Goal: Entertainment & Leisure: Browse casually

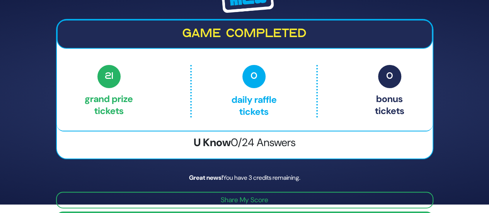
scroll to position [31, 0]
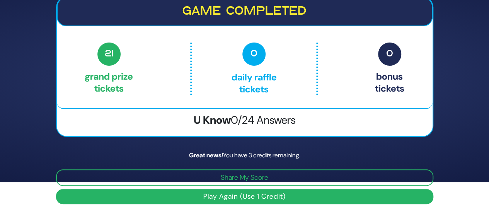
click at [260, 197] on button "Play Again (Use 1 Credit)" at bounding box center [244, 196] width 377 height 15
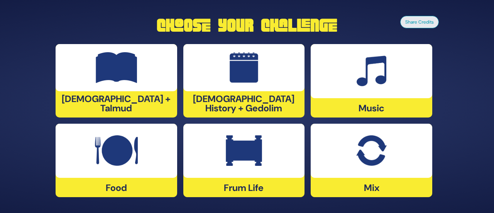
click at [137, 145] on img at bounding box center [116, 150] width 43 height 31
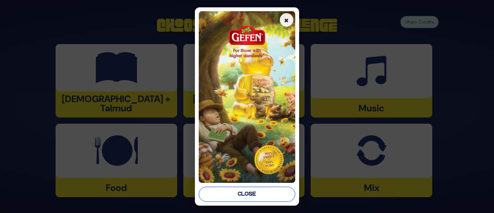
click at [233, 191] on button "Close" at bounding box center [247, 194] width 96 height 15
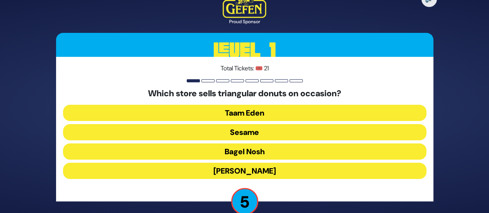
click at [248, 151] on button "Bagel Nosh" at bounding box center [244, 151] width 363 height 16
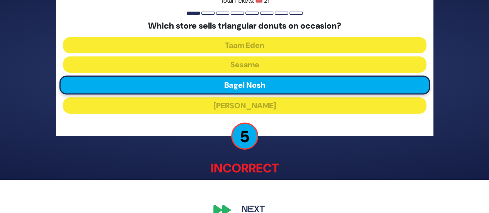
scroll to position [48, 0]
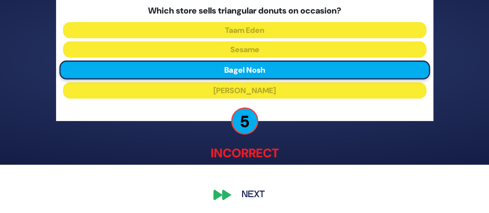
click at [256, 194] on button "Next" at bounding box center [253, 195] width 45 height 18
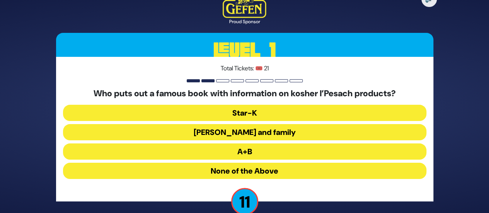
click at [224, 134] on button "Rabbi Blumenkrantz and family" at bounding box center [244, 132] width 363 height 16
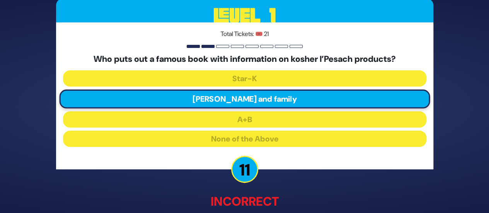
scroll to position [42, 0]
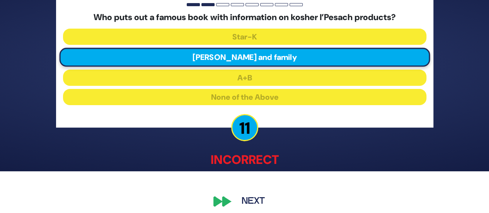
click at [246, 200] on button "Next" at bounding box center [253, 202] width 45 height 18
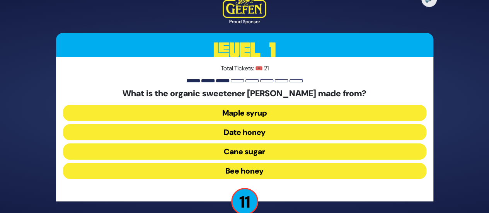
click at [231, 131] on button "Date honey" at bounding box center [244, 132] width 363 height 16
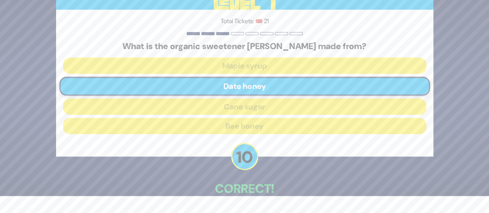
scroll to position [44, 0]
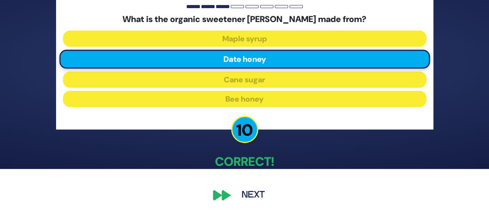
click at [248, 193] on button "Next" at bounding box center [253, 195] width 45 height 18
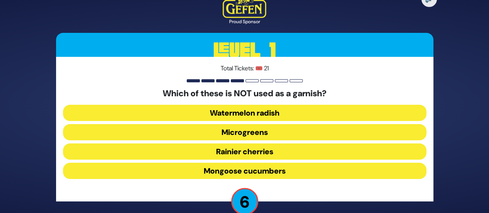
click at [205, 169] on button "Mongoose cucumbers" at bounding box center [244, 171] width 363 height 16
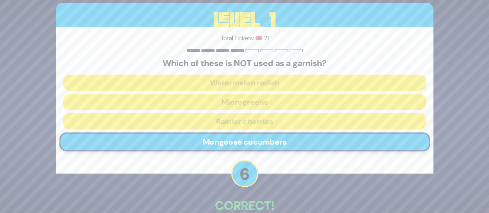
scroll to position [35, 0]
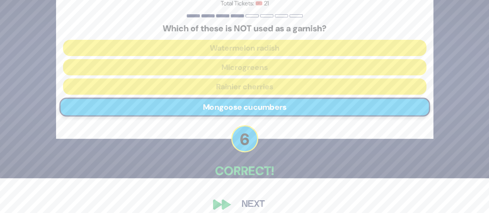
click at [249, 200] on button "Next" at bounding box center [253, 204] width 45 height 18
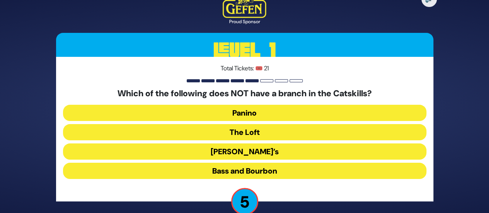
click at [228, 131] on button "The Loft" at bounding box center [244, 132] width 363 height 16
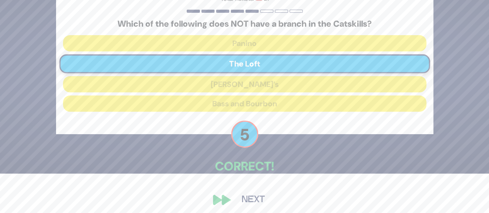
scroll to position [44, 0]
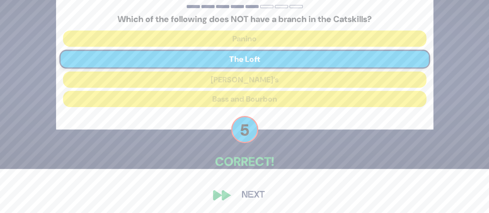
click at [249, 195] on button "Next" at bounding box center [253, 195] width 45 height 18
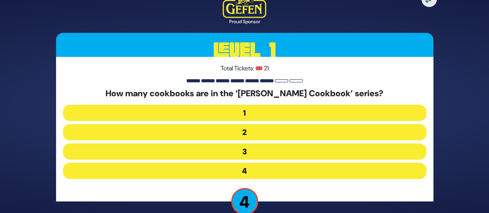
click at [245, 129] on button "2" at bounding box center [244, 132] width 363 height 16
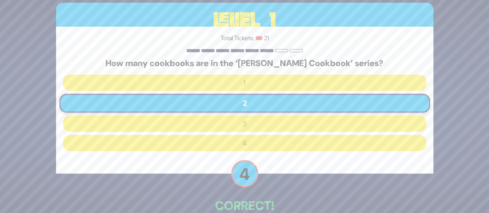
scroll to position [44, 0]
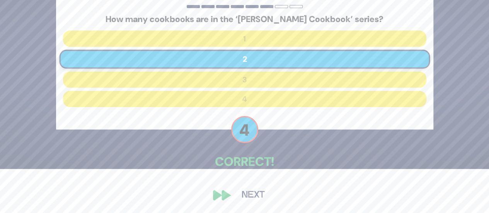
click at [249, 195] on button "Next" at bounding box center [253, 195] width 45 height 18
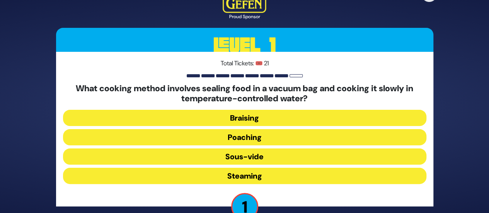
click at [217, 156] on button "Sous-vide" at bounding box center [244, 156] width 363 height 16
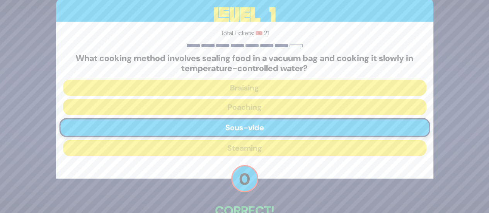
scroll to position [42, 0]
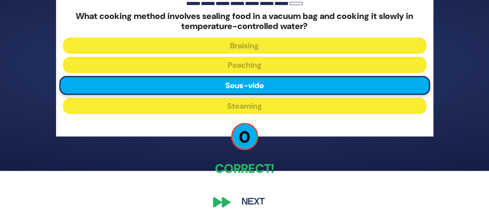
click at [247, 200] on button "Next" at bounding box center [253, 202] width 45 height 18
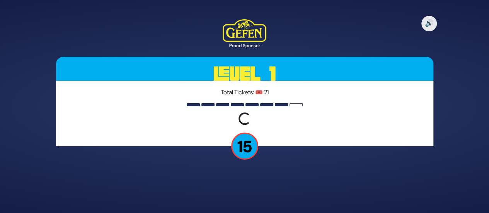
scroll to position [0, 0]
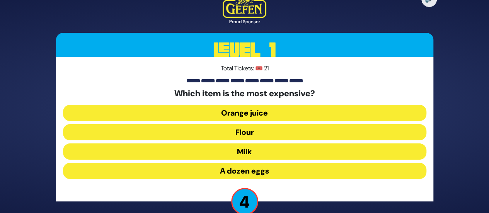
click at [210, 172] on button "A dozen eggs" at bounding box center [244, 171] width 363 height 16
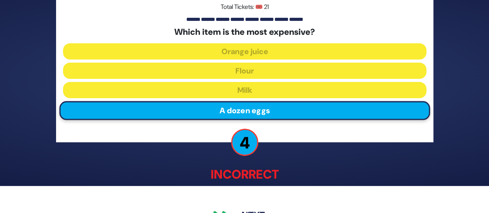
scroll to position [48, 0]
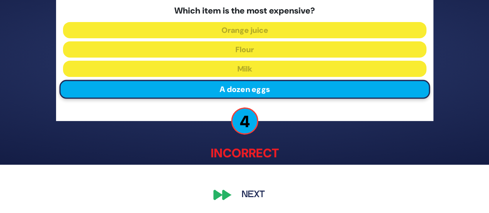
click at [255, 197] on button "Next" at bounding box center [253, 195] width 45 height 18
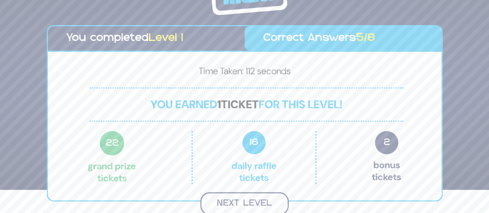
scroll to position [22, 0]
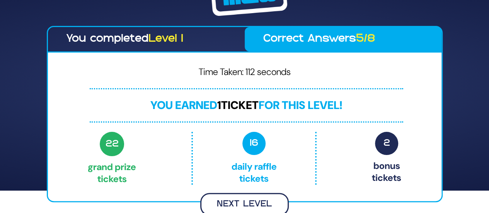
click at [224, 201] on button "Next Level" at bounding box center [244, 204] width 88 height 23
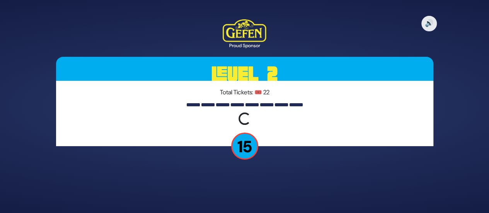
scroll to position [0, 0]
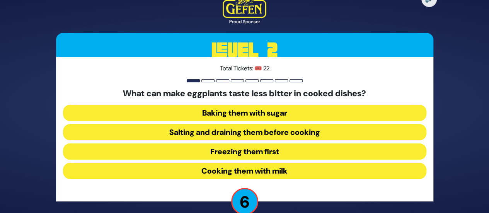
click at [208, 148] on button "Freezing them first" at bounding box center [244, 151] width 363 height 16
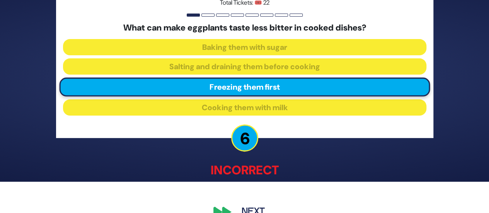
scroll to position [35, 0]
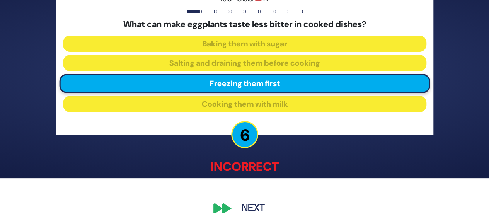
click at [253, 205] on button "Next" at bounding box center [253, 209] width 45 height 18
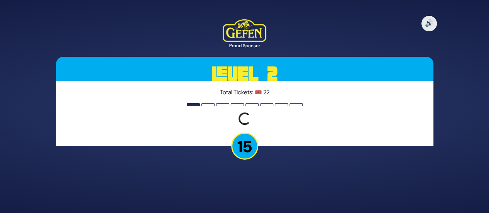
scroll to position [0, 0]
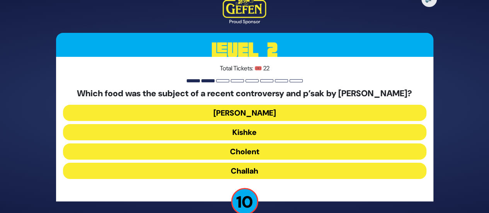
click at [243, 158] on button "Cholent" at bounding box center [244, 151] width 363 height 16
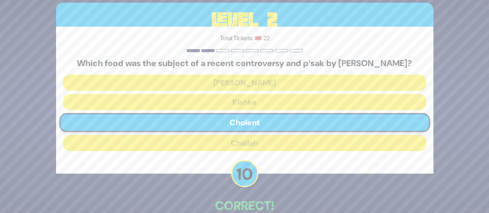
scroll to position [49, 0]
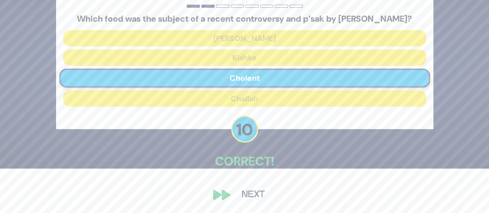
click at [249, 189] on button "Next" at bounding box center [253, 195] width 45 height 18
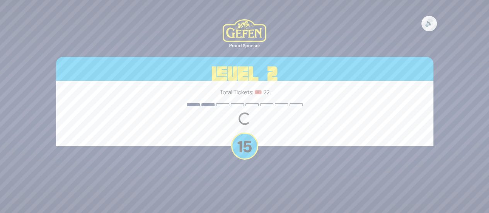
scroll to position [0, 0]
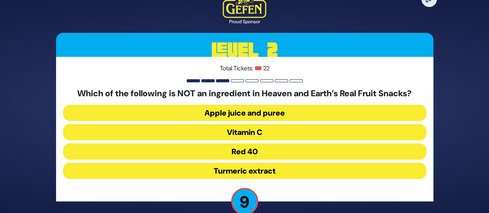
click at [189, 154] on button "Red 40" at bounding box center [244, 151] width 363 height 16
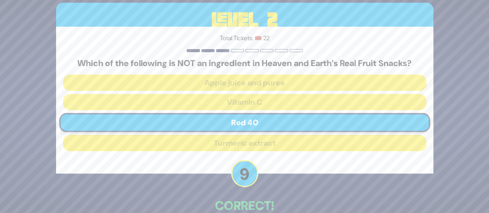
scroll to position [44, 0]
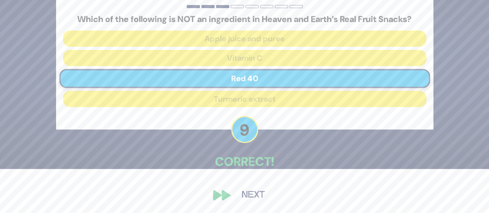
click at [251, 193] on button "Next" at bounding box center [253, 195] width 45 height 18
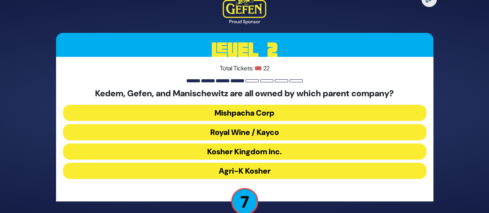
click at [236, 132] on button "Royal Wine / Kayco" at bounding box center [244, 132] width 363 height 16
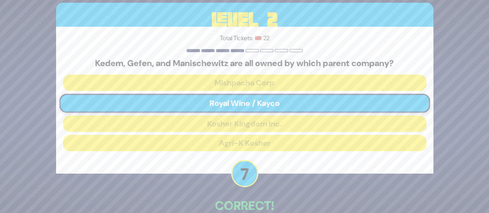
scroll to position [44, 0]
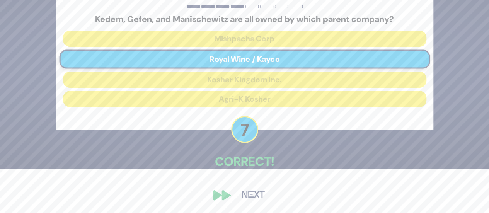
click at [250, 193] on button "Next" at bounding box center [253, 195] width 45 height 18
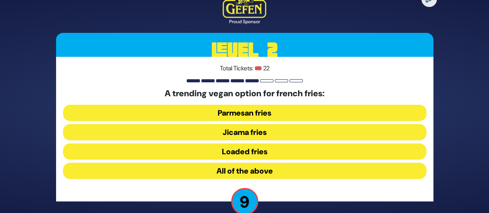
click at [222, 133] on button "Jicama fries" at bounding box center [244, 132] width 363 height 16
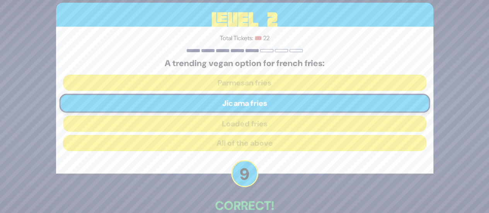
scroll to position [44, 0]
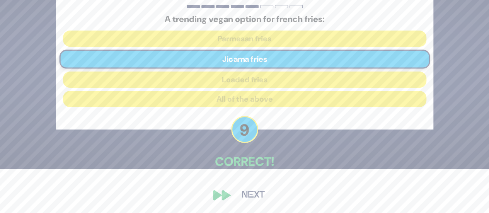
click at [244, 194] on button "Next" at bounding box center [253, 195] width 45 height 18
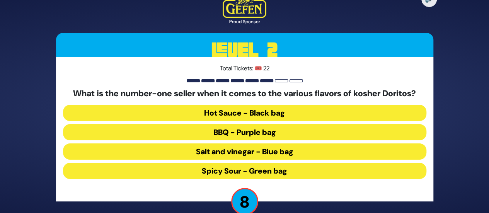
click at [177, 169] on button "Spicy Sour - Green bag" at bounding box center [244, 171] width 363 height 16
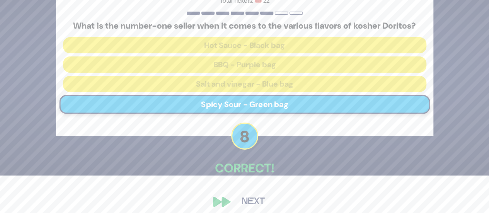
scroll to position [38, 0]
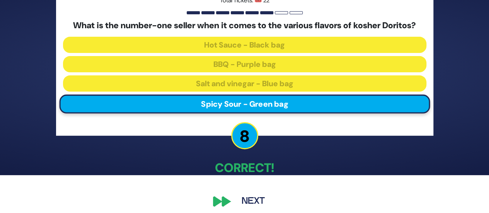
click at [245, 201] on button "Next" at bounding box center [253, 201] width 45 height 18
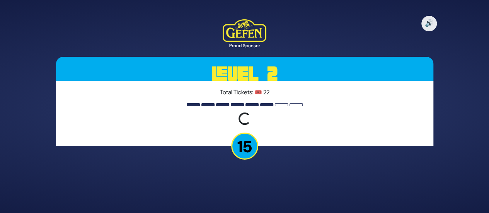
scroll to position [0, 0]
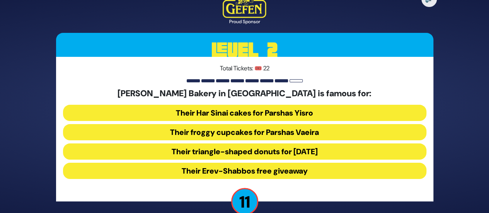
click at [201, 134] on button "Their froggy cupcakes for Parshas Vaeira" at bounding box center [244, 132] width 363 height 16
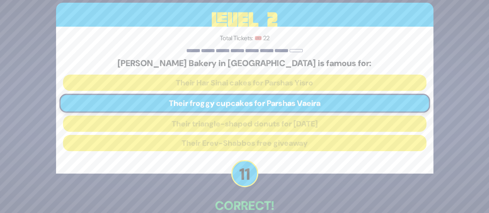
scroll to position [44, 0]
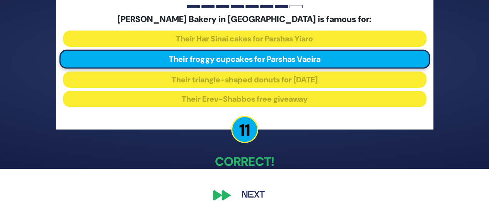
click at [249, 197] on button "Next" at bounding box center [253, 195] width 45 height 18
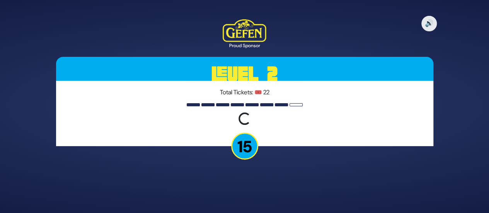
scroll to position [0, 0]
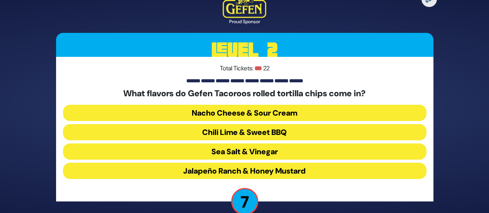
click at [213, 133] on button "Chili Lime & Sweet BBQ" at bounding box center [244, 132] width 363 height 16
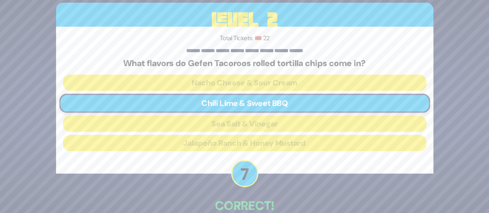
scroll to position [44, 0]
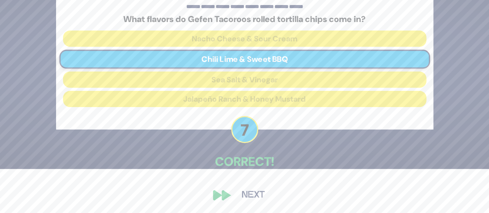
click at [251, 191] on button "Next" at bounding box center [253, 195] width 45 height 18
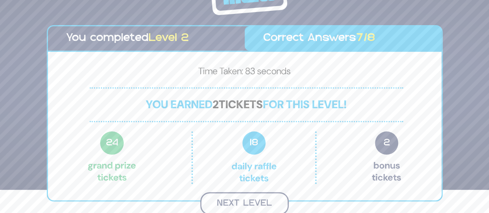
scroll to position [22, 0]
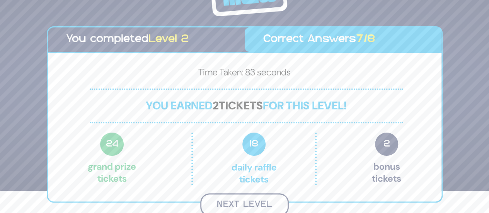
click at [221, 198] on button "Next Level" at bounding box center [244, 204] width 88 height 23
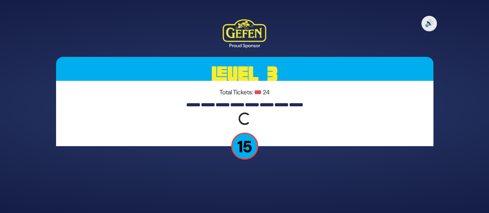
scroll to position [0, 0]
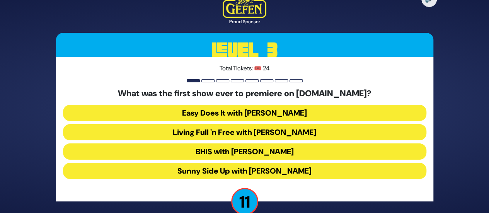
click at [208, 173] on button "Sunny Side Up with Naomi Nachman" at bounding box center [244, 171] width 363 height 16
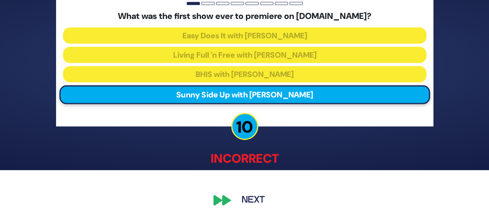
scroll to position [43, 0]
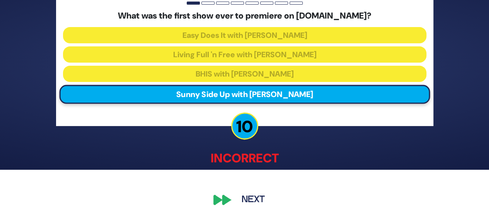
click at [252, 199] on button "Next" at bounding box center [253, 200] width 45 height 18
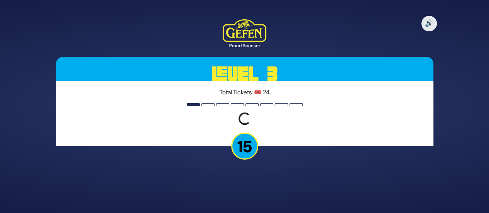
scroll to position [0, 0]
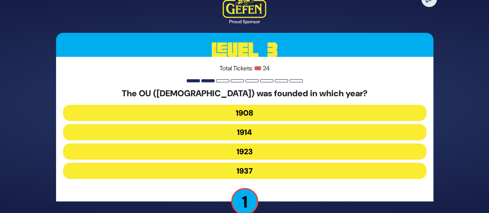
click at [251, 112] on button "1908" at bounding box center [244, 113] width 363 height 16
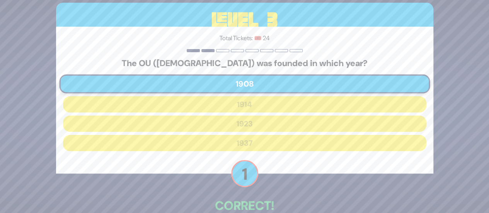
scroll to position [44, 0]
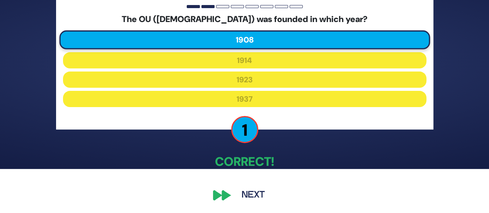
click at [246, 195] on button "Next" at bounding box center [253, 195] width 45 height 18
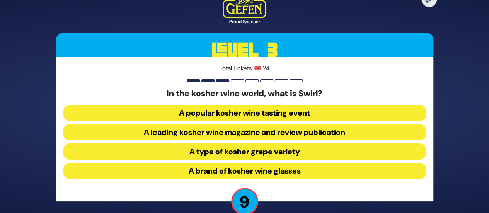
click at [146, 135] on button "A leading kosher wine magazine and review publication" at bounding box center [244, 132] width 363 height 16
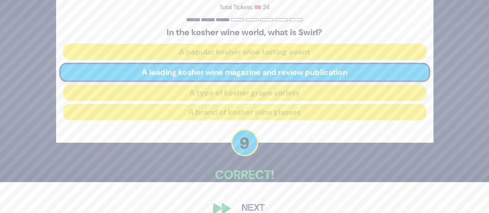
scroll to position [44, 0]
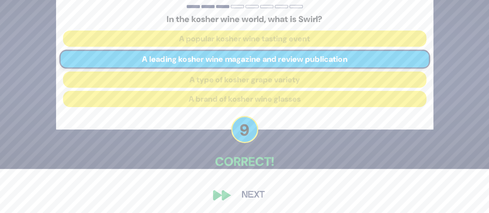
click at [245, 191] on button "Next" at bounding box center [253, 195] width 45 height 18
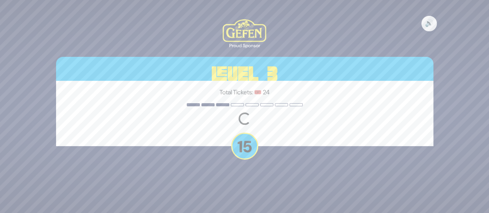
scroll to position [0, 0]
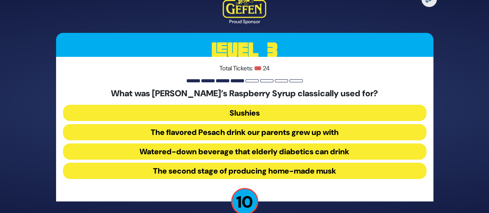
click at [259, 134] on button "The flavored Pesach drink our parents grew up with" at bounding box center [244, 132] width 363 height 16
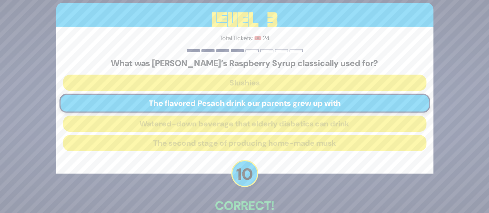
scroll to position [44, 0]
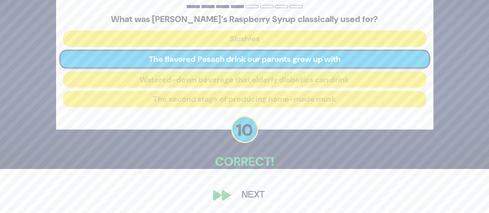
click at [247, 190] on button "Next" at bounding box center [253, 195] width 45 height 18
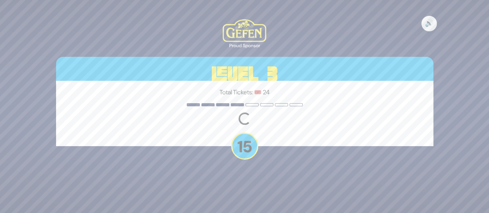
scroll to position [0, 0]
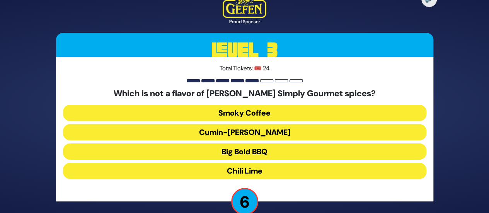
click at [208, 112] on button "Smoky Coffee" at bounding box center [244, 113] width 363 height 16
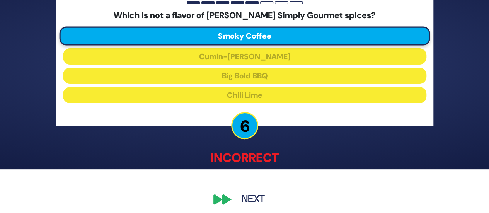
scroll to position [44, 0]
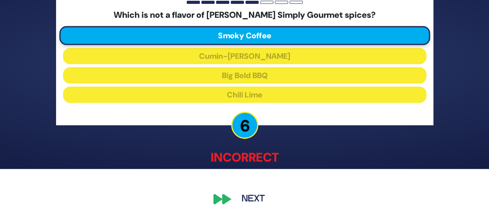
click at [258, 198] on button "Next" at bounding box center [253, 199] width 45 height 18
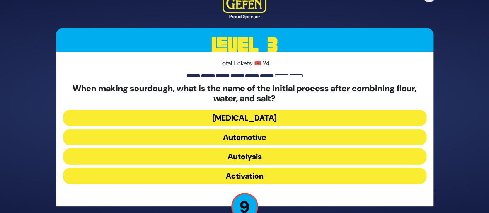
click at [213, 170] on button "Activation" at bounding box center [244, 176] width 363 height 16
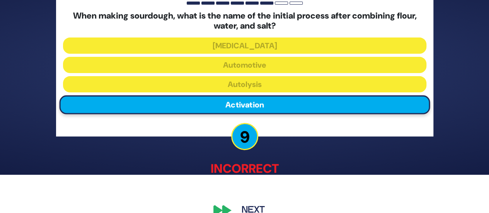
scroll to position [39, 0]
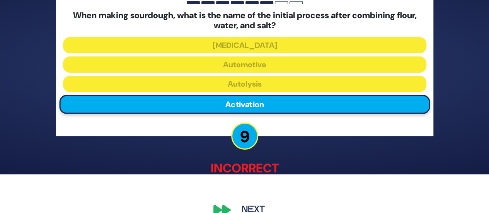
click at [243, 204] on button "Next" at bounding box center [253, 210] width 45 height 18
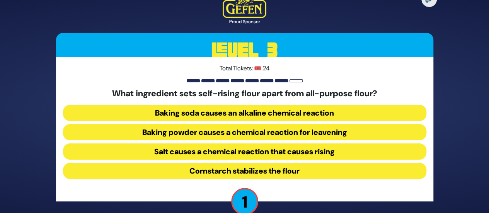
click at [166, 114] on button "Baking soda causes an alkaline chemical reaction" at bounding box center [244, 113] width 363 height 16
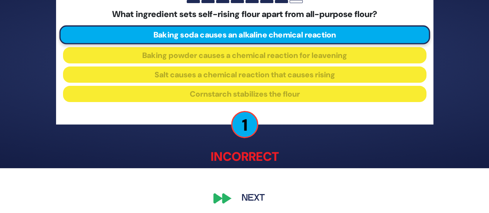
scroll to position [48, 0]
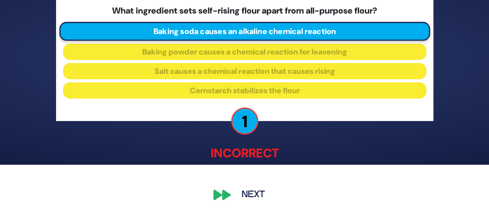
click at [259, 194] on button "Next" at bounding box center [253, 195] width 45 height 18
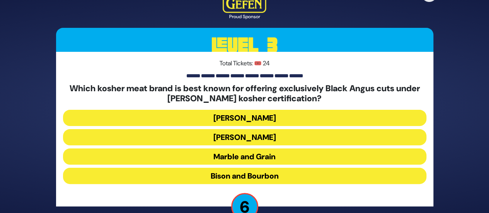
click at [247, 156] on button "Marble and Grain" at bounding box center [244, 156] width 363 height 16
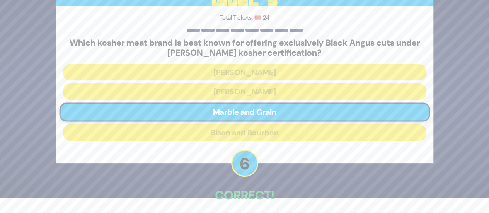
scroll to position [49, 0]
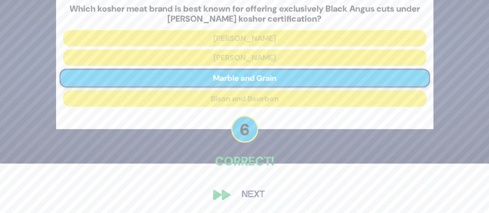
click at [248, 195] on button "Next" at bounding box center [253, 195] width 45 height 18
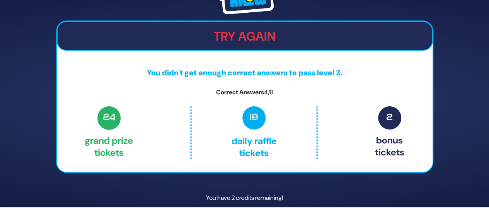
scroll to position [32, 0]
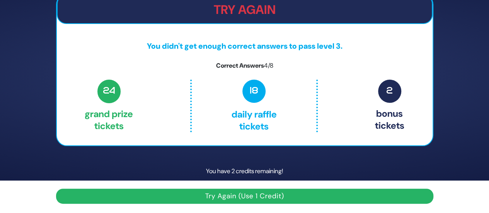
click at [225, 194] on button "Try Again (Use 1 Credit)" at bounding box center [244, 195] width 377 height 15
click at [268, 192] on button "Try Again (Use 1 Credit)" at bounding box center [244, 195] width 377 height 15
click at [217, 197] on button "Try Again (Use 1 Credit)" at bounding box center [244, 195] width 377 height 15
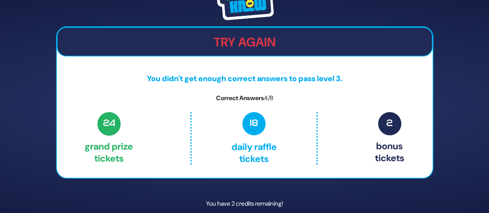
click at [235, 72] on div "Try Again You didn't get enough correct answers to pass level 3. Correct Answer…" at bounding box center [244, 102] width 377 height 153
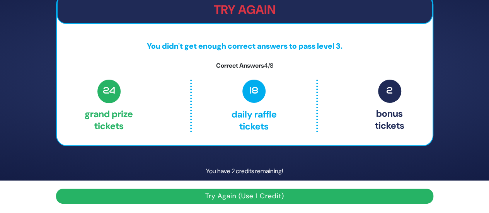
click at [297, 192] on button "Try Again (Use 1 Credit)" at bounding box center [244, 195] width 377 height 15
click at [227, 198] on button "Try Again (Use 1 Credit)" at bounding box center [244, 195] width 377 height 15
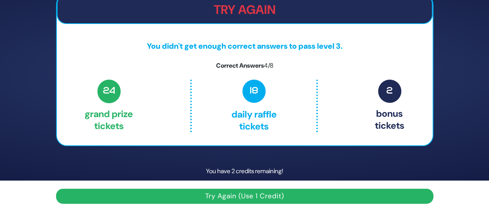
click at [227, 198] on button "Try Again (Use 1 Credit)" at bounding box center [244, 195] width 377 height 15
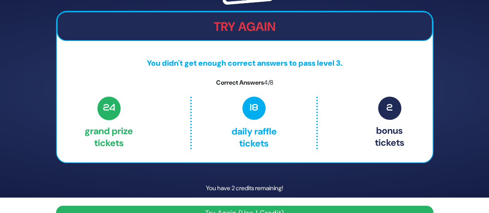
scroll to position [0, 0]
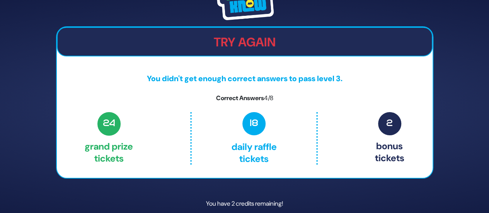
click at [252, 35] on h2 "Try Again" at bounding box center [245, 42] width 374 height 15
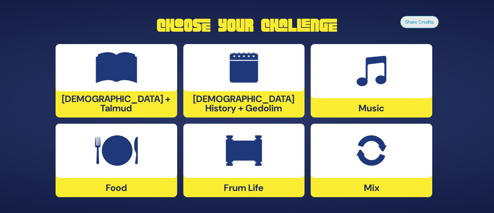
click at [374, 69] on img at bounding box center [372, 71] width 30 height 31
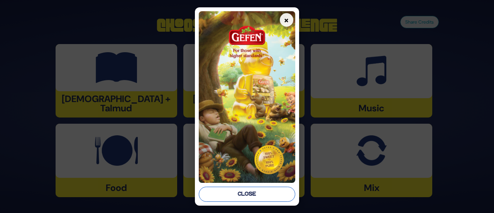
click at [260, 197] on button "Close" at bounding box center [247, 194] width 96 height 15
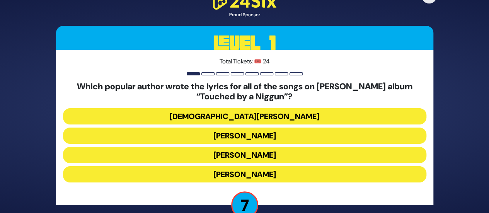
click at [211, 115] on button "Rabbi Yechiel Spero" at bounding box center [244, 116] width 363 height 16
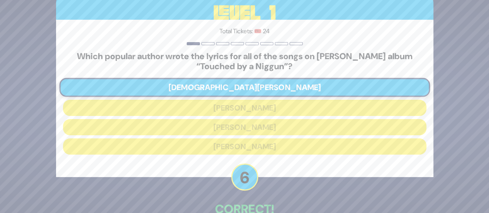
scroll to position [48, 0]
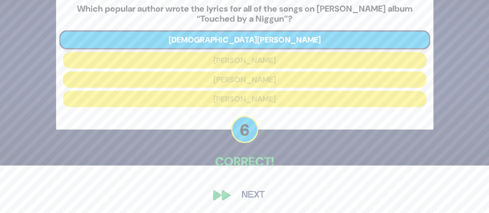
click at [250, 192] on button "Next" at bounding box center [253, 195] width 45 height 18
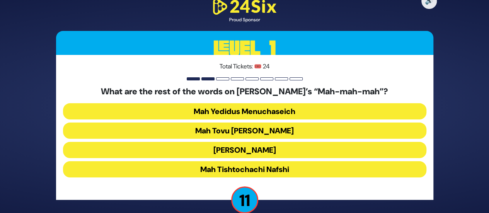
click at [209, 134] on button "Mah Tovu Ohalecha Yaakov" at bounding box center [244, 130] width 363 height 16
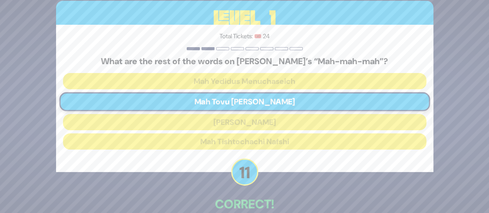
scroll to position [42, 0]
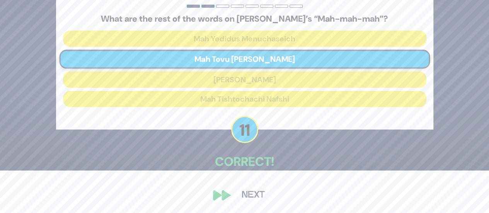
click at [245, 194] on button "Next" at bounding box center [253, 195] width 45 height 18
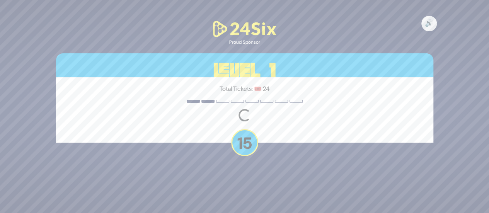
scroll to position [0, 0]
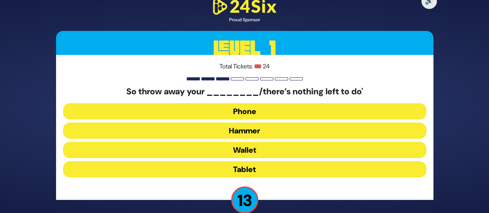
click at [238, 126] on button "Hammer" at bounding box center [244, 130] width 363 height 16
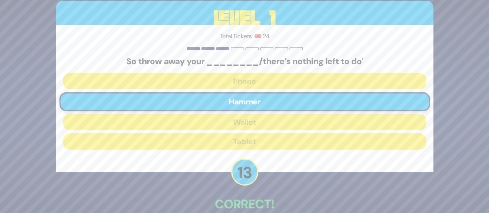
scroll to position [42, 0]
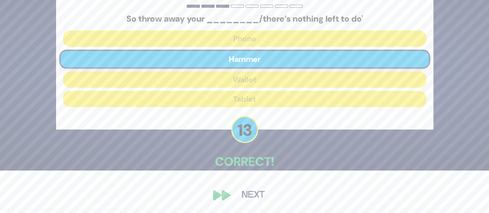
click at [254, 195] on button "Next" at bounding box center [253, 195] width 45 height 18
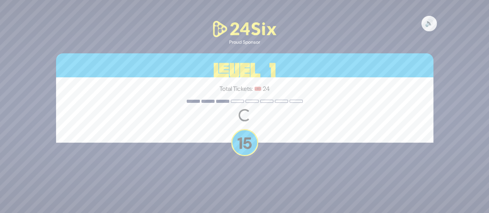
scroll to position [0, 0]
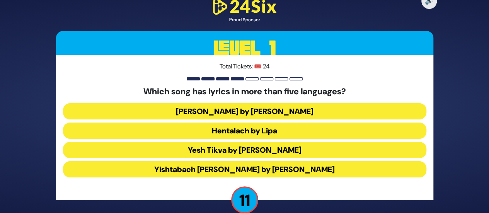
click at [218, 133] on button "Hentalach by Lipa" at bounding box center [244, 130] width 363 height 16
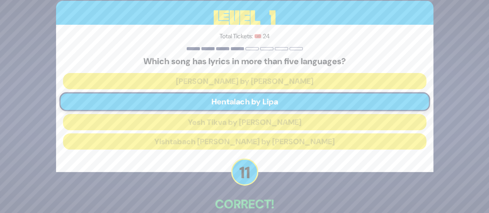
scroll to position [42, 0]
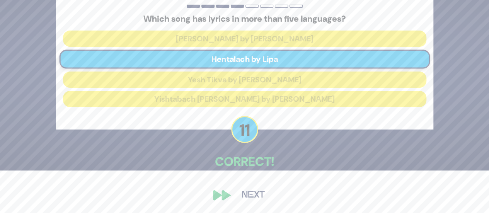
click at [251, 195] on button "Next" at bounding box center [253, 195] width 45 height 18
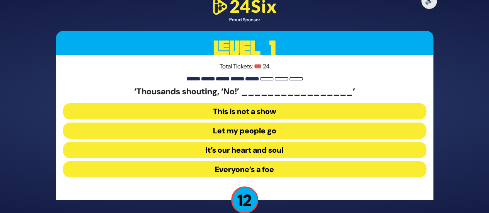
click at [233, 131] on button "Let my people go" at bounding box center [244, 130] width 363 height 16
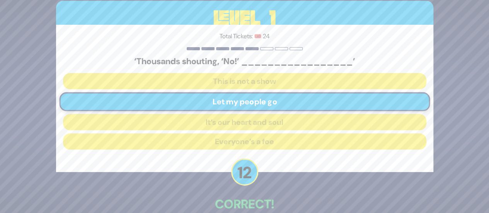
scroll to position [42, 0]
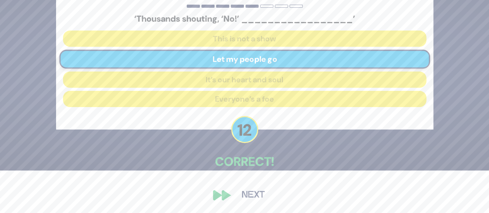
click at [251, 197] on button "Next" at bounding box center [253, 195] width 45 height 18
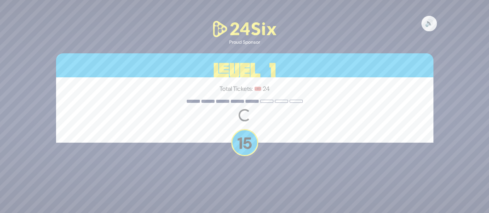
scroll to position [0, 0]
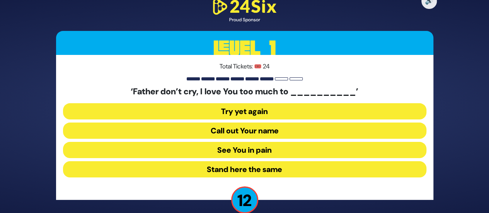
click at [257, 152] on button "See You in pain" at bounding box center [244, 150] width 363 height 16
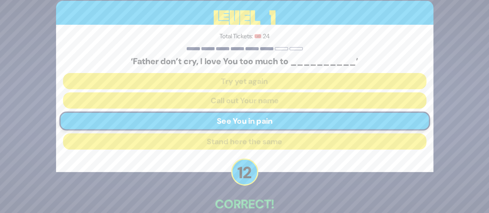
scroll to position [42, 0]
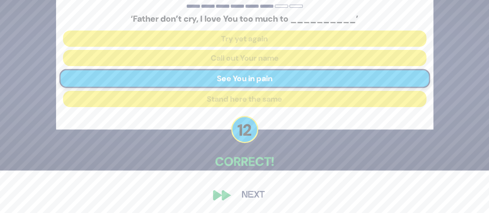
click at [246, 194] on button "Next" at bounding box center [253, 195] width 45 height 18
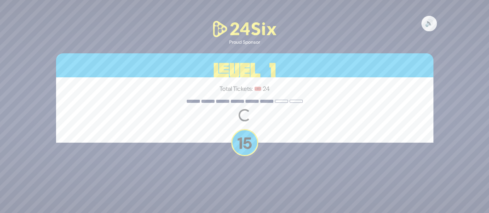
scroll to position [0, 0]
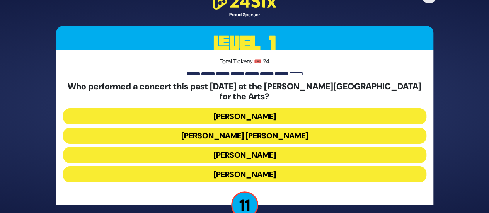
click at [243, 169] on button "Ishay Ribo" at bounding box center [244, 174] width 363 height 16
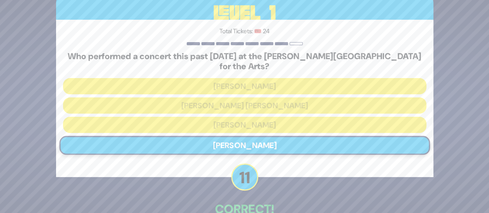
scroll to position [42, 0]
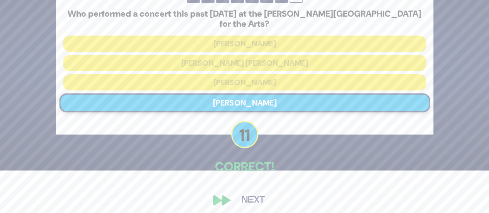
click at [250, 195] on button "Next" at bounding box center [253, 200] width 45 height 18
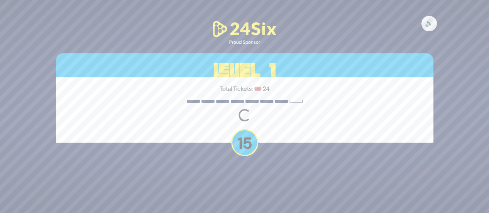
scroll to position [0, 0]
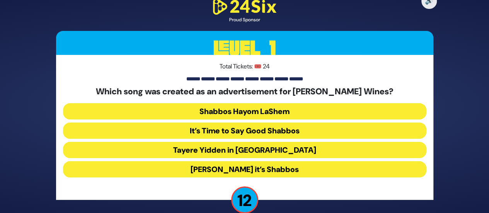
click at [263, 171] on button "Baruch Hashem it’s Shabbos" at bounding box center [244, 169] width 363 height 16
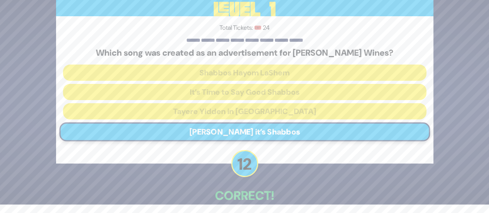
scroll to position [42, 0]
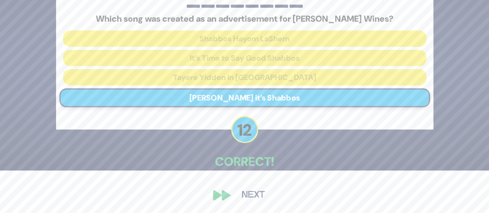
click at [245, 195] on button "Next" at bounding box center [253, 195] width 45 height 18
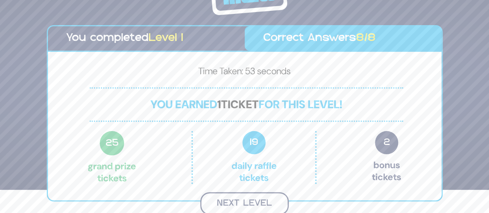
scroll to position [22, 0]
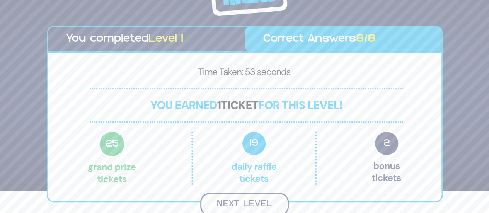
click at [245, 202] on button "Next Level" at bounding box center [244, 204] width 88 height 23
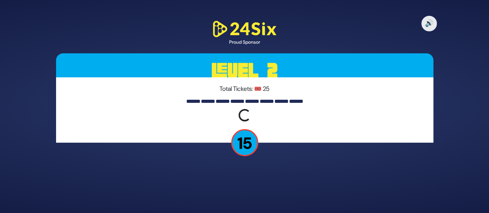
scroll to position [0, 0]
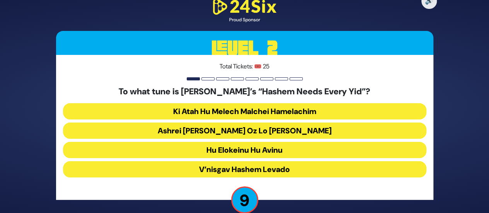
click at [216, 127] on button "Ashrei Adam Oz Lo Bach" at bounding box center [244, 130] width 363 height 16
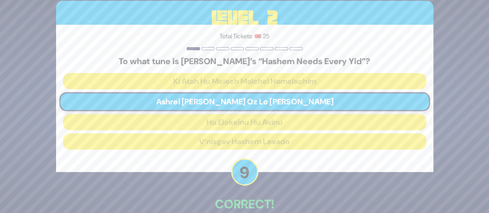
scroll to position [42, 0]
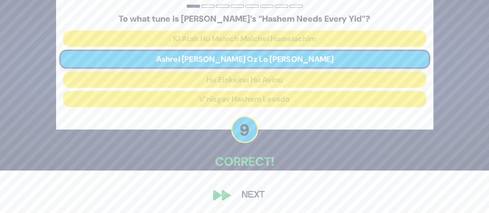
click at [247, 190] on button "Next" at bounding box center [253, 195] width 45 height 18
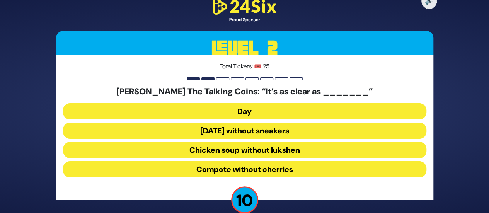
click at [239, 146] on button "Chicken soup without lukshen" at bounding box center [244, 150] width 363 height 16
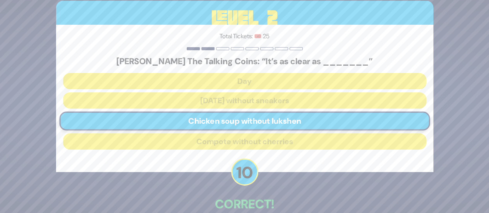
scroll to position [42, 0]
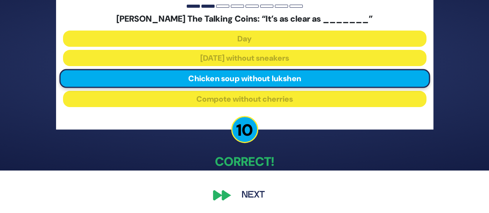
click at [246, 191] on button "Next" at bounding box center [253, 195] width 45 height 18
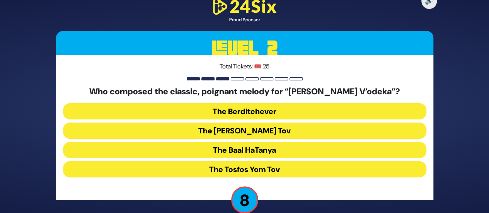
click at [253, 110] on button "The Berditchever" at bounding box center [244, 111] width 363 height 16
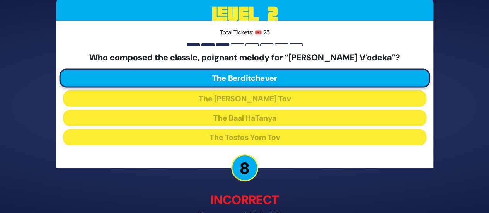
scroll to position [46, 0]
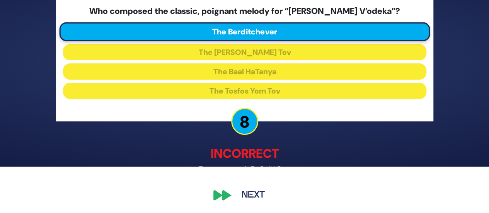
click at [245, 190] on button "Next" at bounding box center [253, 195] width 45 height 18
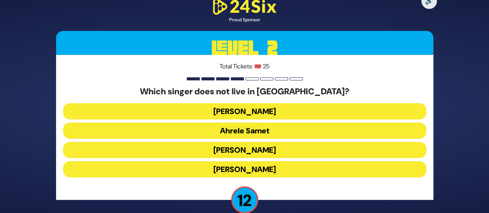
click at [253, 170] on button "Eitan Katz" at bounding box center [244, 169] width 363 height 16
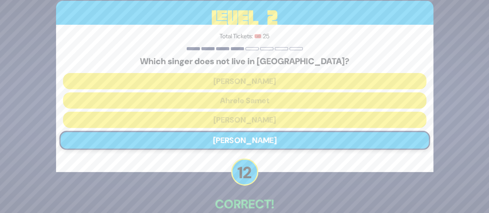
scroll to position [42, 0]
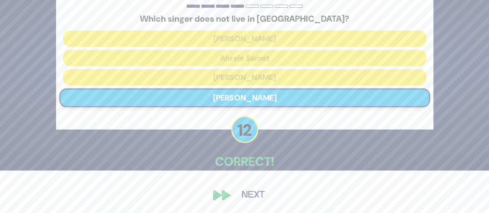
click at [253, 194] on button "Next" at bounding box center [253, 195] width 45 height 18
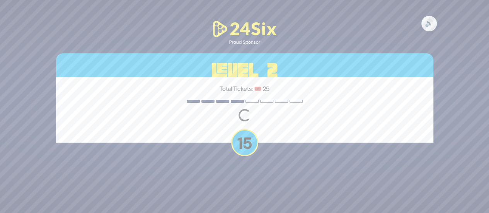
scroll to position [0, 0]
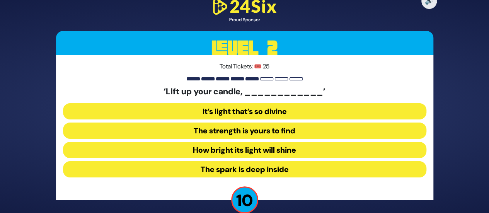
click at [256, 146] on button "How bright its light will shine" at bounding box center [244, 150] width 363 height 16
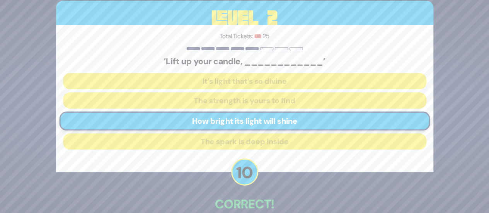
scroll to position [42, 0]
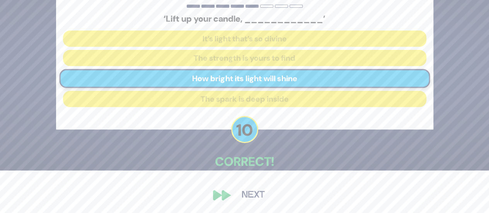
click at [250, 198] on button "Next" at bounding box center [253, 195] width 45 height 18
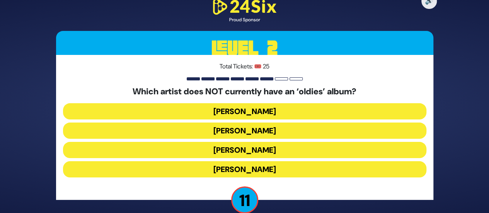
click at [262, 130] on button "Mordechai Shapiro" at bounding box center [244, 130] width 363 height 16
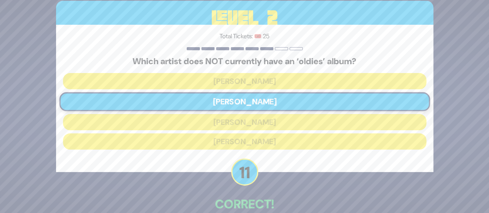
scroll to position [42, 0]
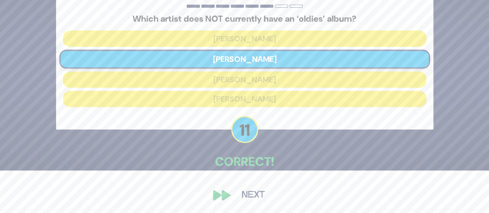
click at [249, 194] on button "Next" at bounding box center [253, 195] width 45 height 18
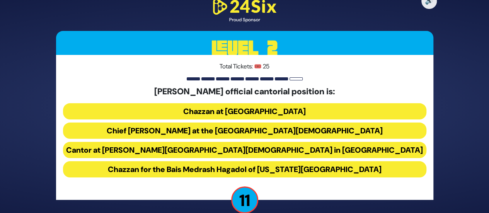
click at [192, 128] on button "Chief Cantor at the Park East Synagogue" at bounding box center [244, 130] width 363 height 16
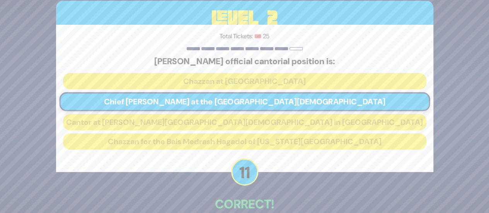
scroll to position [42, 0]
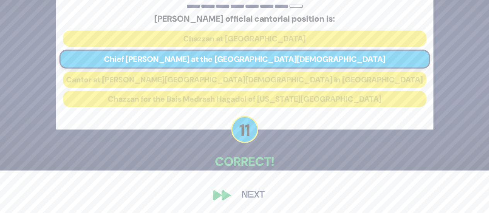
click at [238, 193] on button "Next" at bounding box center [253, 195] width 45 height 18
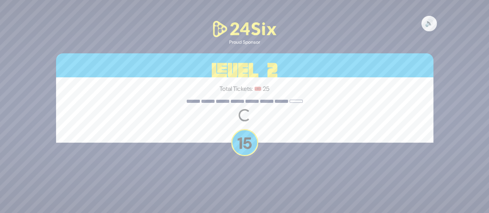
scroll to position [0, 0]
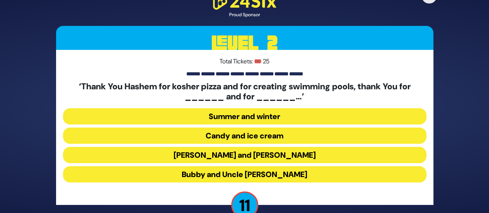
click at [246, 157] on button "Latkes and Paskesz" at bounding box center [244, 155] width 363 height 16
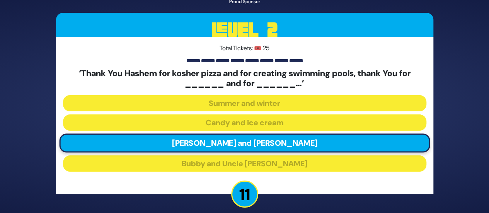
scroll to position [48, 0]
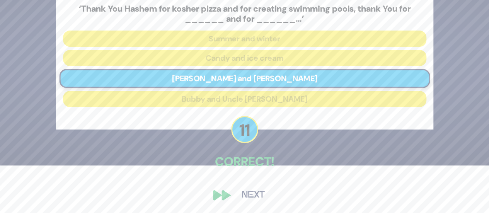
click at [251, 191] on button "Next" at bounding box center [253, 195] width 45 height 18
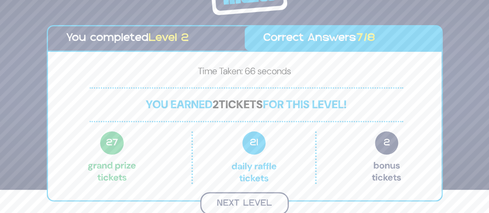
scroll to position [22, 0]
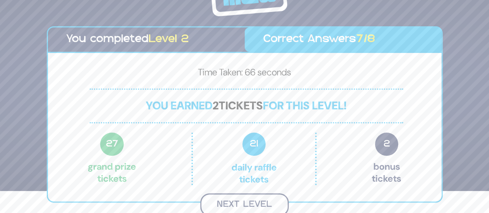
click at [237, 199] on button "Next Level" at bounding box center [244, 204] width 88 height 23
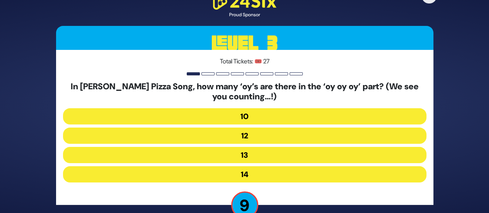
click at [253, 154] on button "13" at bounding box center [244, 155] width 363 height 16
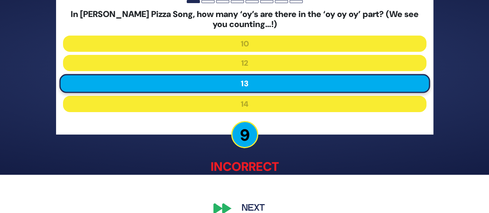
scroll to position [41, 0]
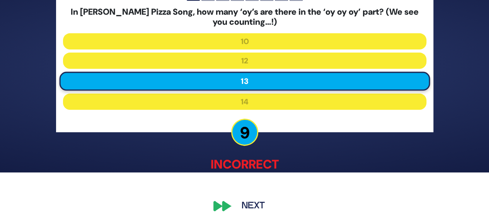
click at [252, 202] on button "Next" at bounding box center [253, 206] width 45 height 18
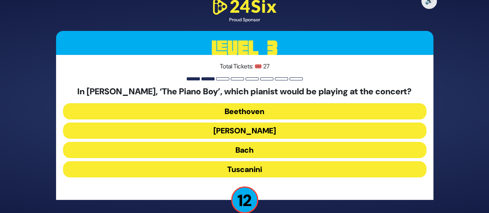
click at [217, 128] on button "Paderewski" at bounding box center [244, 130] width 363 height 16
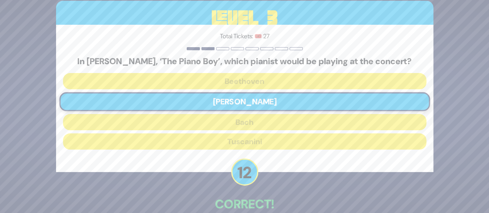
scroll to position [42, 0]
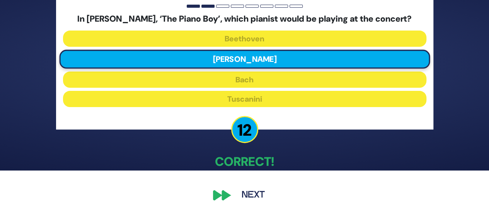
click at [253, 192] on button "Next" at bounding box center [253, 195] width 45 height 18
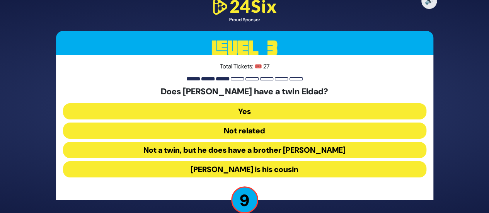
click at [259, 166] on button "Eldad Tasa is his cousin" at bounding box center [244, 169] width 363 height 16
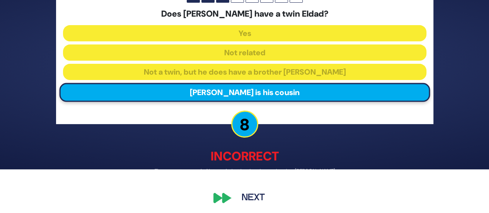
scroll to position [45, 0]
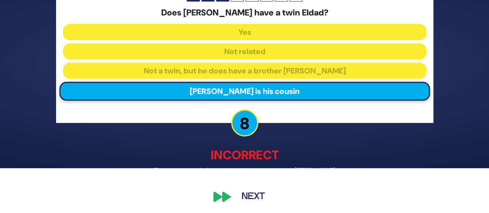
click at [256, 191] on button "Next" at bounding box center [253, 197] width 45 height 18
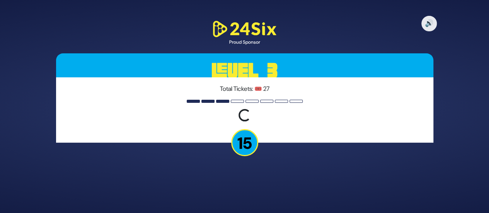
scroll to position [0, 0]
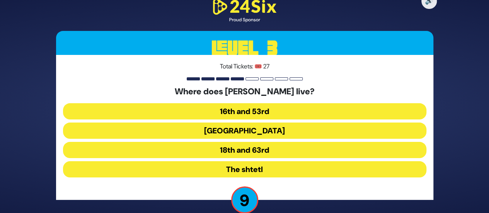
click at [273, 150] on button "18th and 63rd" at bounding box center [244, 150] width 363 height 16
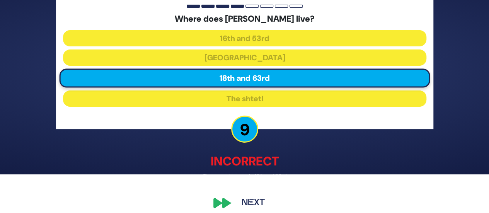
scroll to position [46, 0]
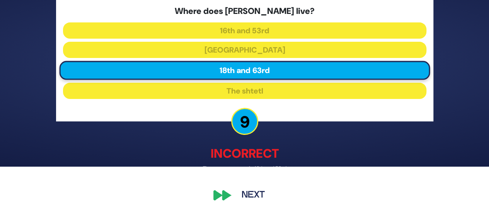
click at [252, 190] on button "Next" at bounding box center [253, 195] width 45 height 18
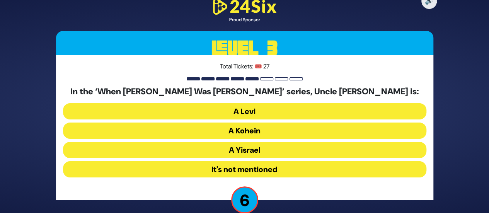
click at [261, 168] on button "It's not mentioned" at bounding box center [244, 169] width 363 height 16
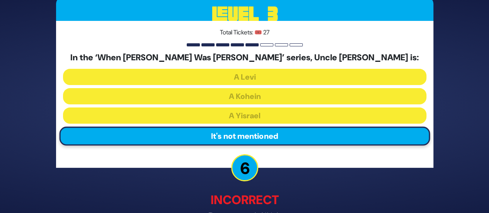
scroll to position [46, 0]
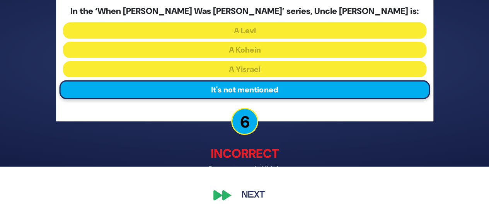
click at [257, 192] on button "Next" at bounding box center [253, 195] width 45 height 18
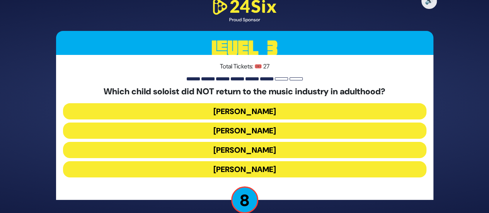
click at [280, 151] on button "Shaul Elson" at bounding box center [244, 150] width 363 height 16
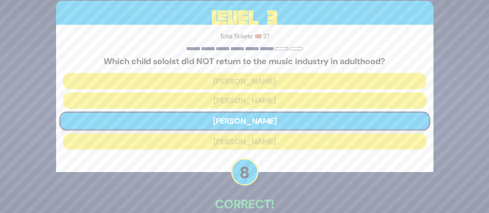
scroll to position [42, 0]
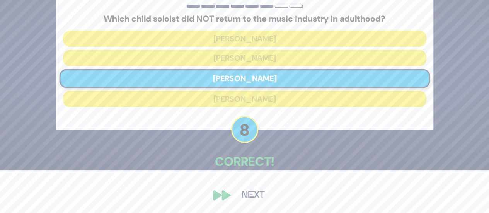
click at [255, 187] on button "Next" at bounding box center [253, 195] width 45 height 18
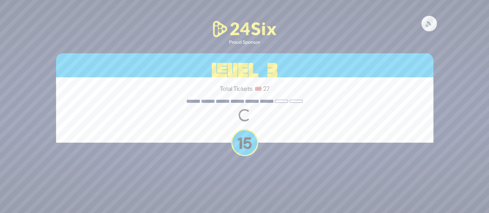
scroll to position [0, 0]
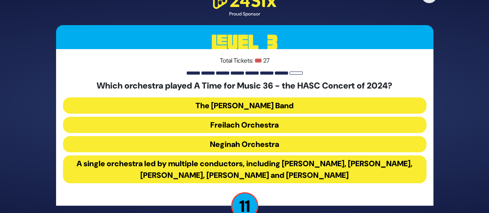
click at [287, 123] on button "Freilach Orchestra" at bounding box center [244, 125] width 363 height 16
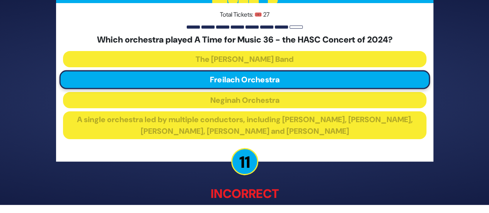
scroll to position [56, 0]
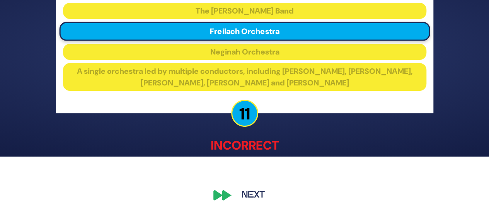
click at [249, 192] on button "Next" at bounding box center [253, 195] width 45 height 18
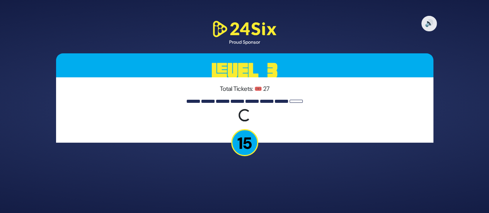
scroll to position [0, 0]
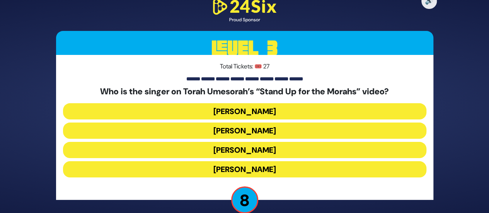
click at [258, 129] on button "Shloime Gertner" at bounding box center [244, 130] width 363 height 16
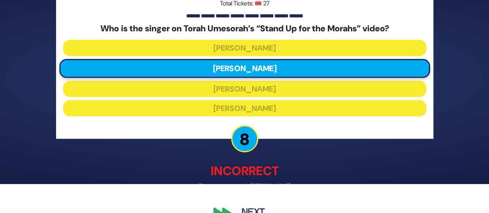
scroll to position [46, 0]
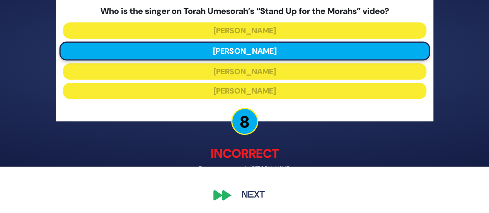
click at [256, 191] on button "Next" at bounding box center [253, 195] width 45 height 18
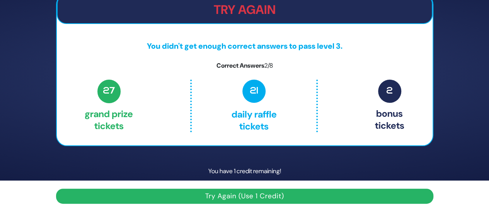
click at [256, 191] on button "Try Again (Use 1 Credit)" at bounding box center [244, 195] width 377 height 15
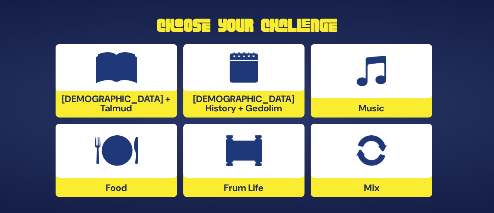
click at [406, 163] on div at bounding box center [372, 151] width 122 height 54
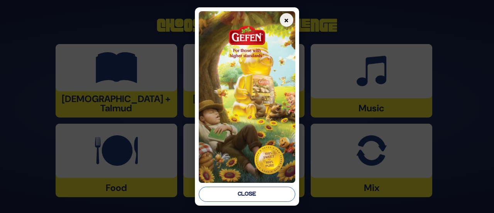
click at [278, 195] on button "Close" at bounding box center [247, 194] width 96 height 15
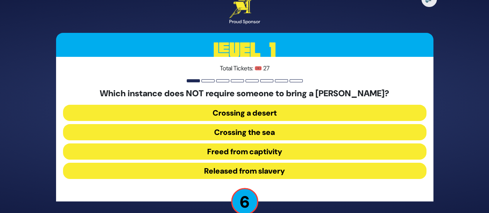
click at [280, 172] on button "Released from slavery" at bounding box center [244, 171] width 363 height 16
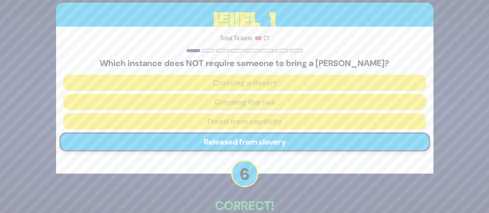
scroll to position [44, 0]
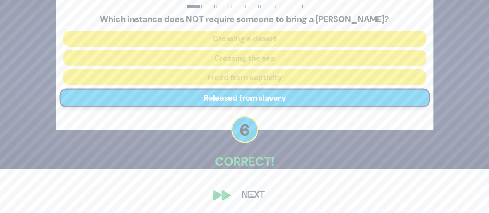
click at [261, 190] on button "Next" at bounding box center [253, 195] width 45 height 18
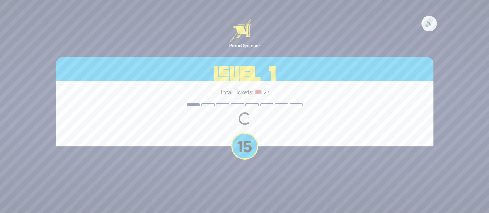
scroll to position [0, 0]
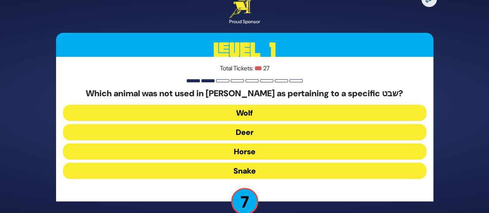
click at [287, 151] on button "Horse" at bounding box center [244, 151] width 363 height 16
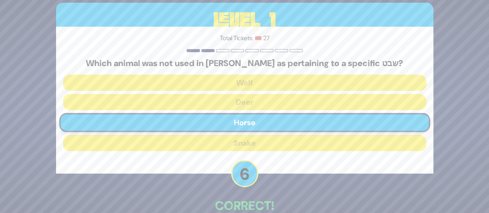
scroll to position [44, 0]
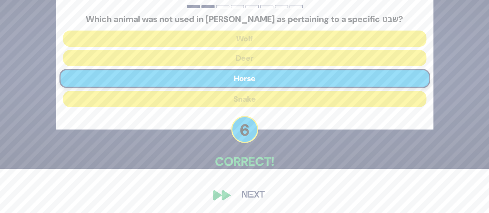
click at [256, 193] on button "Next" at bounding box center [253, 195] width 45 height 18
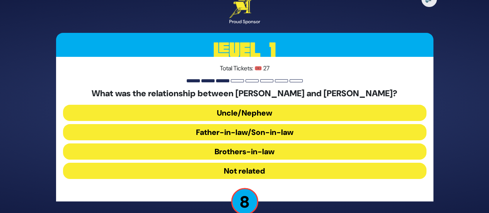
click at [293, 149] on button "Brothers-in-law" at bounding box center [244, 151] width 363 height 16
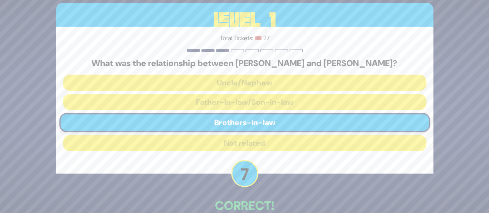
scroll to position [44, 0]
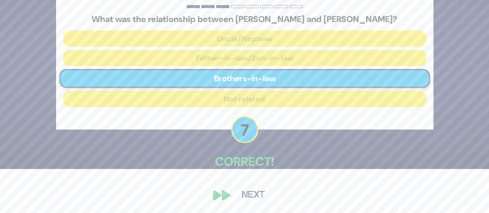
click at [251, 194] on button "Next" at bounding box center [253, 195] width 45 height 18
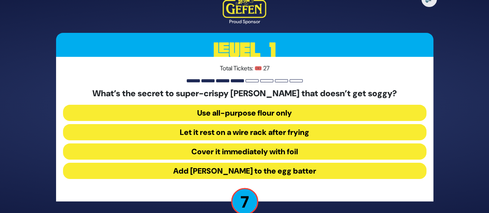
click at [251, 131] on button "Let it rest on a wire rack after frying" at bounding box center [244, 132] width 363 height 16
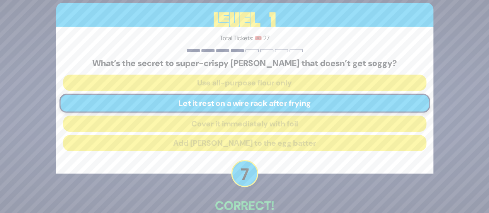
scroll to position [44, 0]
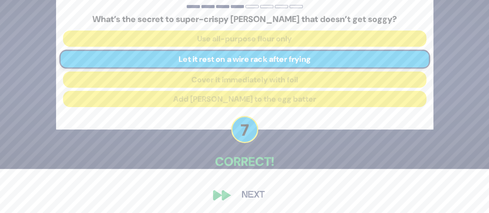
click at [249, 197] on button "Next" at bounding box center [253, 195] width 45 height 18
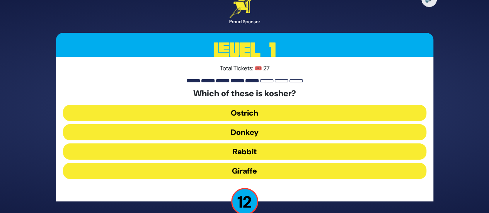
click at [285, 170] on button "Giraffe" at bounding box center [244, 171] width 363 height 16
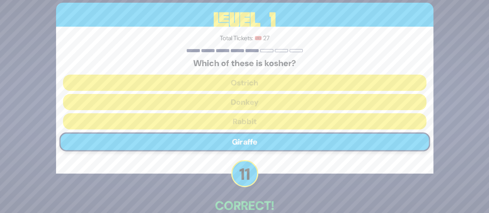
scroll to position [44, 0]
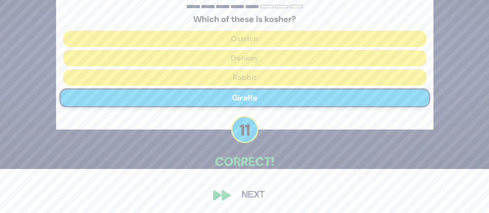
click at [255, 197] on button "Next" at bounding box center [253, 195] width 45 height 18
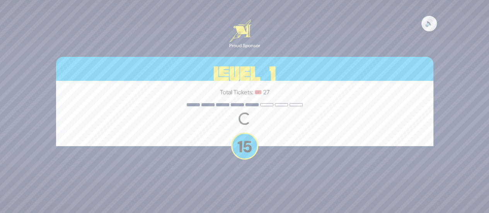
scroll to position [0, 0]
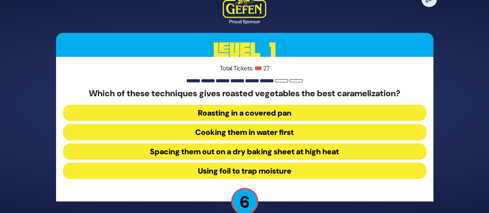
click at [181, 153] on button "Spacing them out on a dry baking sheet at high heat" at bounding box center [244, 151] width 363 height 16
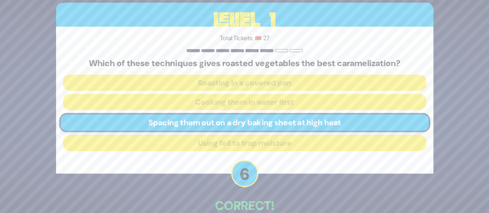
scroll to position [44, 0]
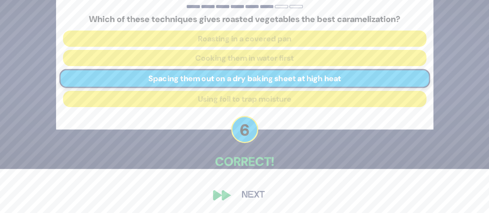
click at [255, 197] on button "Next" at bounding box center [253, 195] width 45 height 18
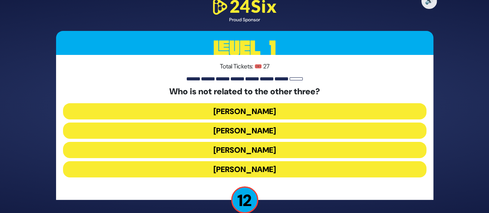
click at [284, 169] on button "Shie Fried" at bounding box center [244, 169] width 363 height 16
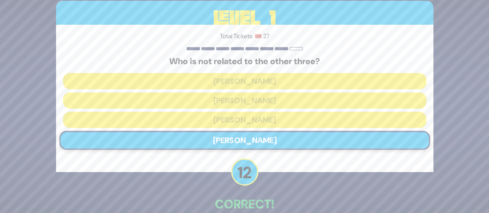
scroll to position [42, 0]
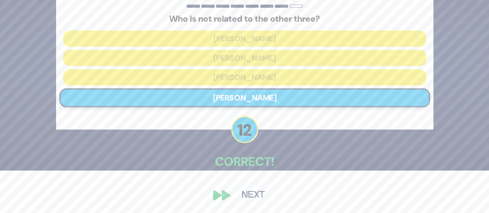
click at [253, 194] on button "Next" at bounding box center [253, 195] width 45 height 18
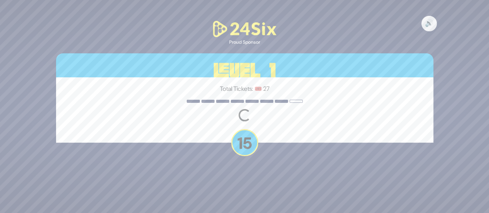
scroll to position [0, 0]
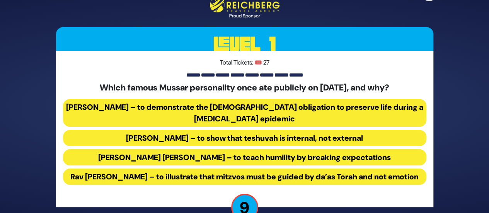
click at [174, 102] on button "Rav Yisroel Salanter – to demonstrate the halachic obligation to preserve life …" at bounding box center [244, 113] width 363 height 28
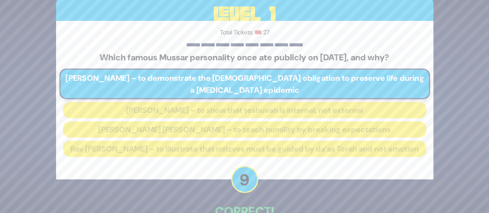
scroll to position [56, 0]
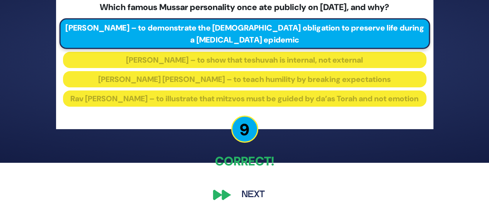
click at [250, 194] on button "Next" at bounding box center [253, 195] width 45 height 18
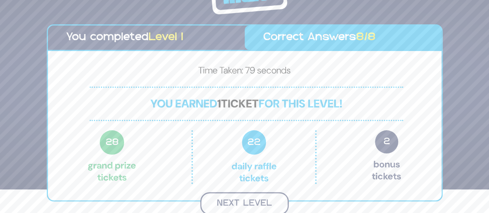
scroll to position [25, 0]
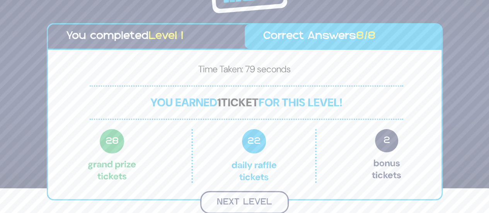
click at [237, 202] on button "Next Level" at bounding box center [244, 202] width 88 height 23
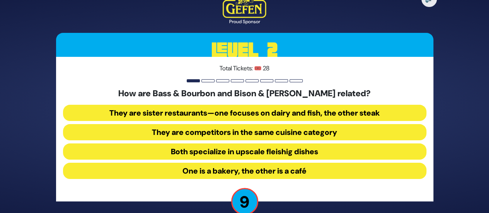
click at [268, 113] on button "They are sister restaurants—one focuses on dairy and fish, the other steak" at bounding box center [244, 113] width 363 height 16
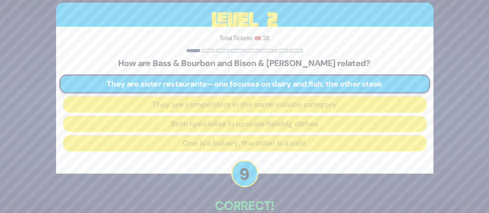
scroll to position [44, 0]
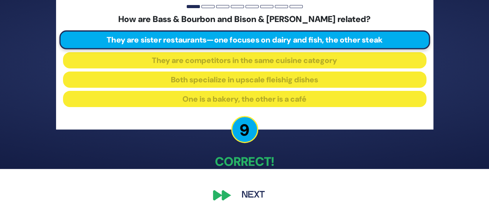
click at [248, 192] on button "Next" at bounding box center [253, 195] width 45 height 18
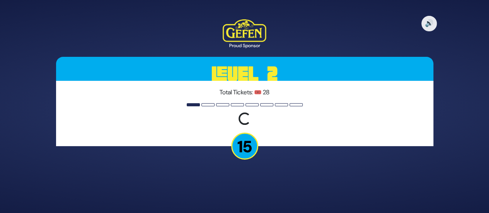
scroll to position [0, 0]
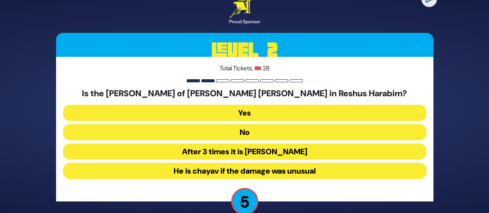
click at [259, 131] on button "No" at bounding box center [244, 132] width 363 height 16
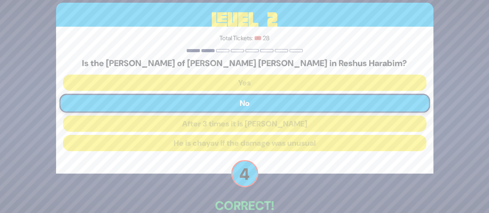
scroll to position [44, 0]
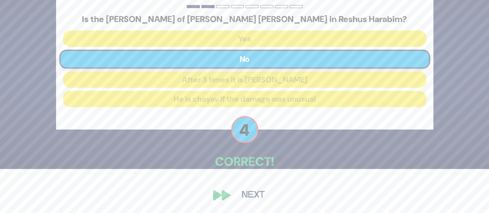
click at [246, 192] on button "Next" at bounding box center [253, 195] width 45 height 18
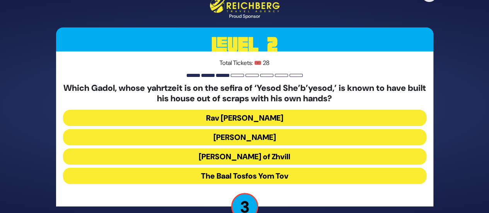
click at [296, 156] on button "Rav Shlomke of Zhvill" at bounding box center [244, 156] width 363 height 16
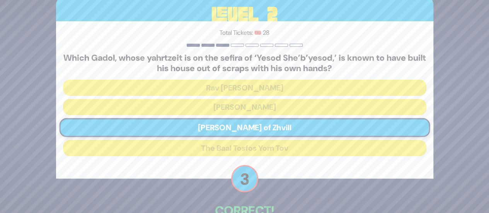
scroll to position [49, 0]
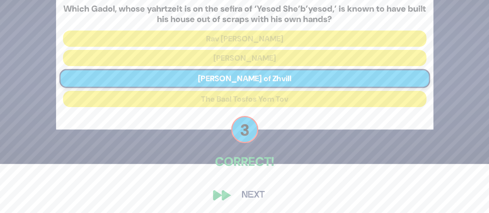
click at [260, 192] on button "Next" at bounding box center [253, 195] width 45 height 18
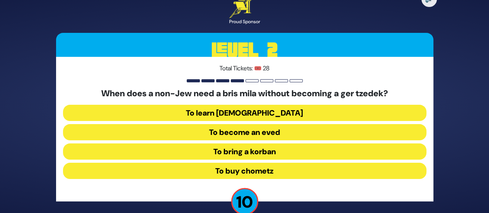
click at [280, 132] on button "To become an eved" at bounding box center [244, 132] width 363 height 16
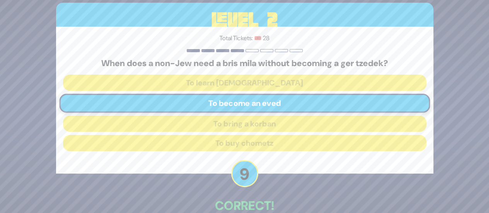
scroll to position [44, 0]
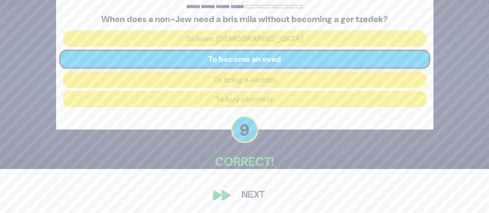
click at [251, 195] on button "Next" at bounding box center [253, 195] width 45 height 18
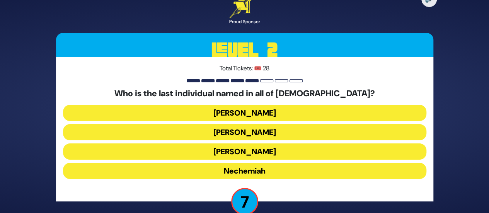
click at [266, 112] on button "Mordechai" at bounding box center [244, 113] width 363 height 16
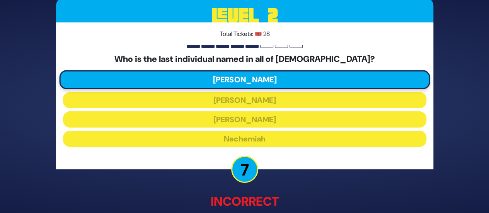
scroll to position [48, 0]
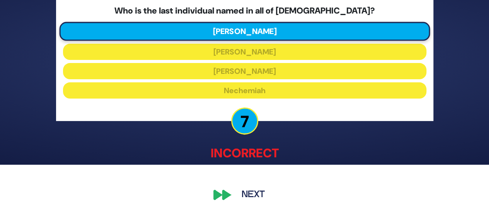
click at [255, 190] on button "Next" at bounding box center [253, 195] width 45 height 18
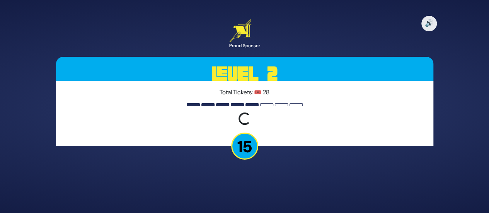
scroll to position [0, 0]
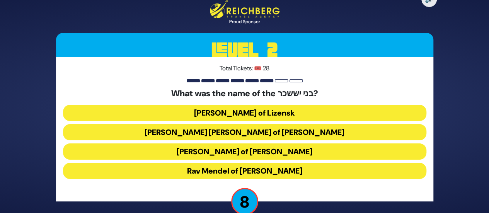
click at [295, 153] on button "Rav Tzvi Elimelech of Dynov" at bounding box center [244, 151] width 363 height 16
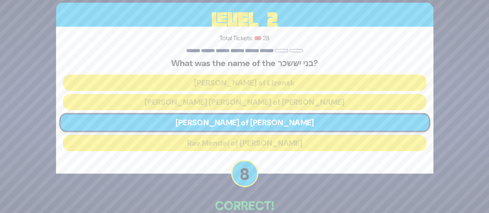
scroll to position [44, 0]
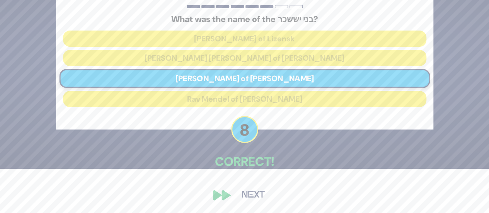
click at [258, 192] on button "Next" at bounding box center [253, 195] width 45 height 18
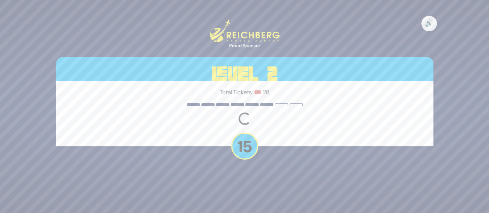
scroll to position [0, 0]
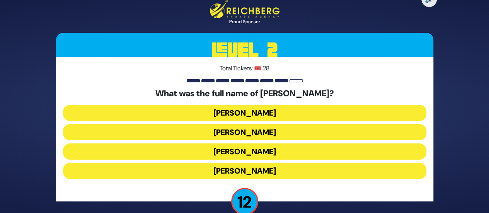
click at [283, 112] on button "Elimelech Gavriel" at bounding box center [244, 113] width 363 height 16
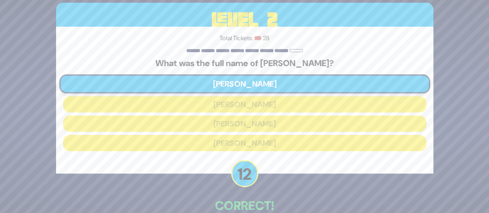
scroll to position [44, 0]
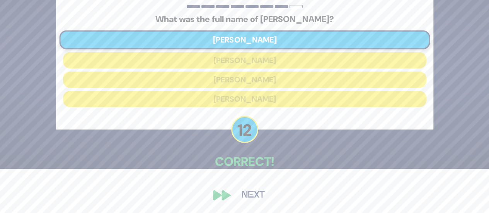
click at [252, 193] on button "Next" at bounding box center [253, 195] width 45 height 18
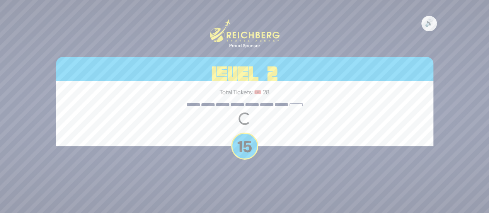
scroll to position [0, 0]
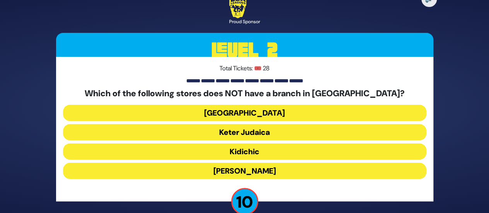
click at [248, 134] on button "Keter Judaica" at bounding box center [244, 132] width 363 height 16
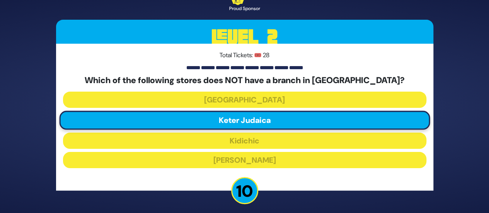
scroll to position [44, 0]
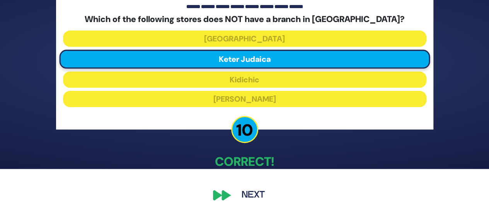
click at [253, 190] on button "Next" at bounding box center [253, 195] width 45 height 18
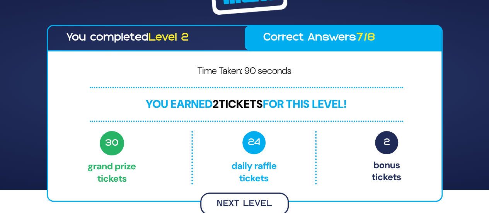
scroll to position [22, 0]
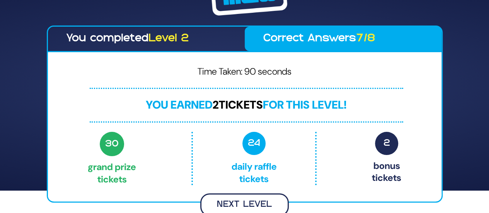
click at [260, 202] on button "Next Level" at bounding box center [244, 204] width 88 height 23
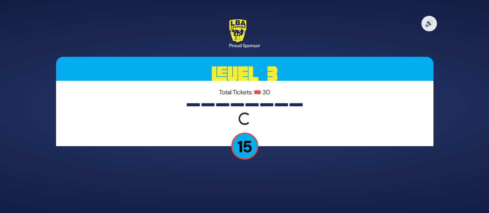
scroll to position [0, 0]
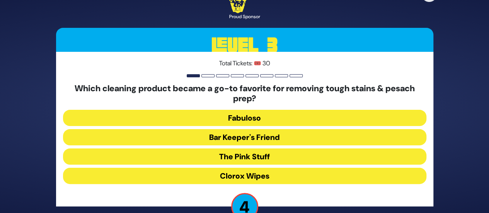
click at [245, 155] on button "The Pink Stuff" at bounding box center [244, 156] width 363 height 16
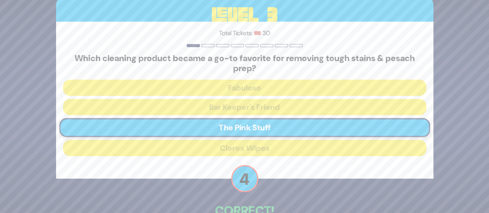
scroll to position [49, 0]
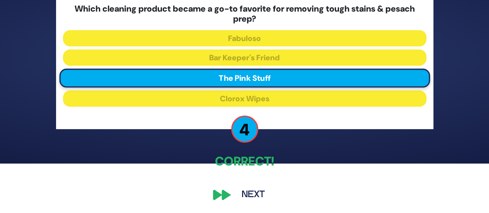
click at [244, 195] on button "Next" at bounding box center [253, 195] width 45 height 18
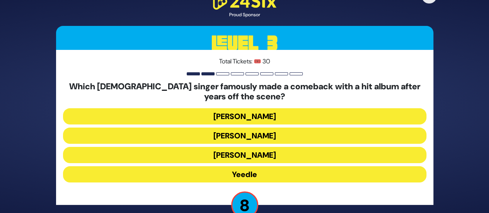
click at [304, 172] on button "Yeedle" at bounding box center [244, 174] width 363 height 16
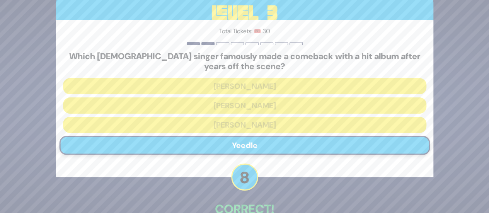
scroll to position [48, 0]
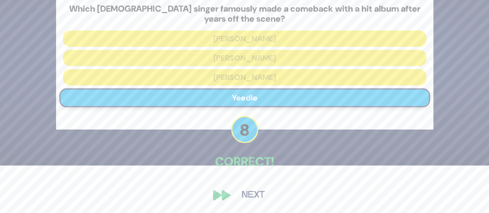
click at [255, 195] on button "Next" at bounding box center [253, 195] width 45 height 18
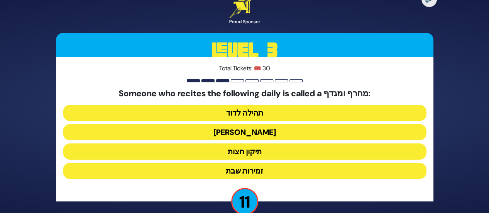
click at [269, 134] on button "הלל הגדול" at bounding box center [244, 132] width 363 height 16
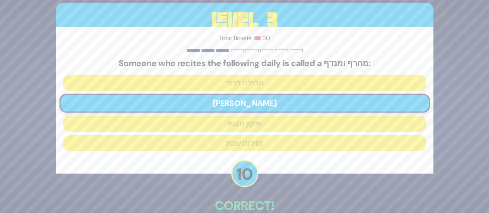
scroll to position [44, 0]
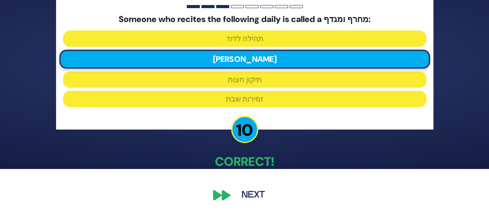
click at [244, 195] on button "Next" at bounding box center [253, 195] width 45 height 18
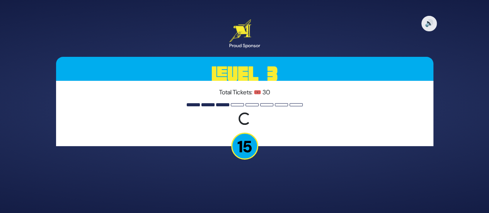
scroll to position [0, 0]
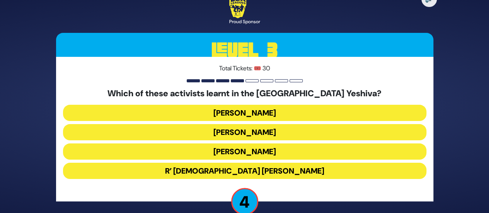
click at [285, 173] on button "R’ Shia Fishman" at bounding box center [244, 171] width 363 height 16
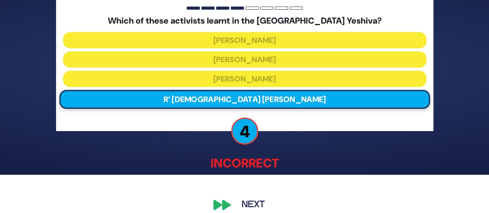
scroll to position [39, 0]
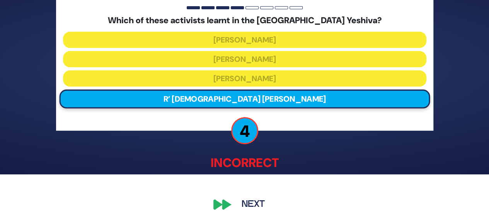
click at [253, 201] on button "Next" at bounding box center [253, 205] width 45 height 18
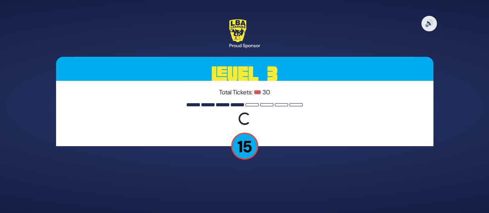
scroll to position [0, 0]
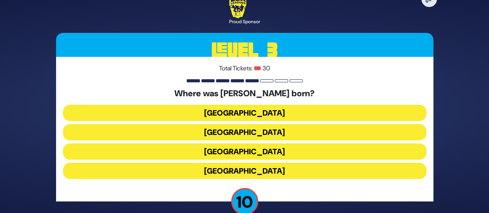
click at [255, 152] on button "Vienna" at bounding box center [244, 151] width 363 height 16
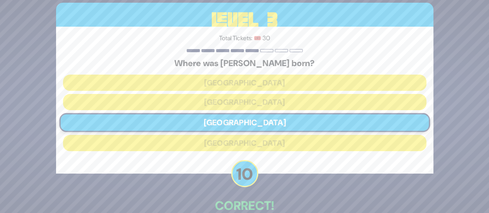
scroll to position [44, 0]
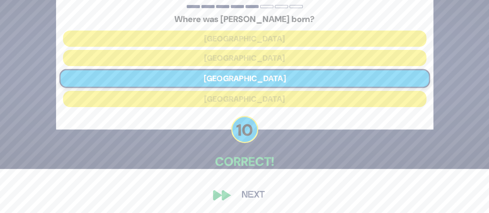
click at [246, 197] on button "Next" at bounding box center [253, 195] width 45 height 18
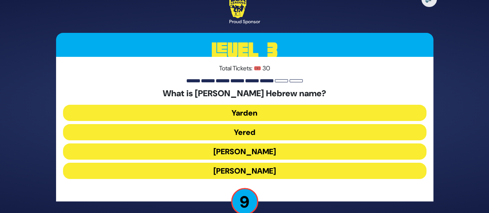
click at [288, 153] on button "Yaakov Yitzchak" at bounding box center [244, 151] width 363 height 16
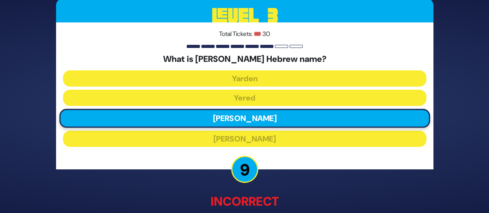
scroll to position [48, 0]
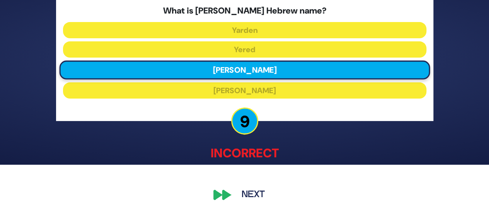
click at [258, 195] on button "Next" at bounding box center [253, 195] width 45 height 18
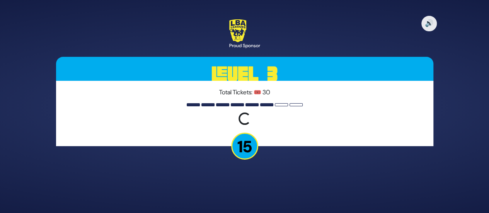
scroll to position [0, 0]
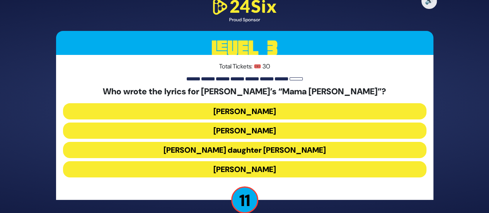
click at [286, 152] on button "Abie Rotenberg’s daughter Bella Levitan" at bounding box center [244, 150] width 363 height 16
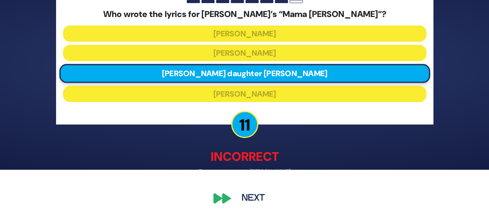
scroll to position [44, 0]
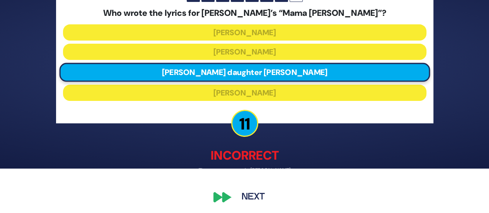
click at [246, 195] on button "Next" at bounding box center [253, 197] width 45 height 18
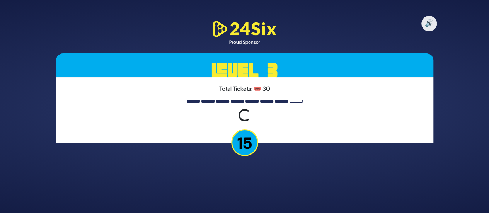
scroll to position [0, 0]
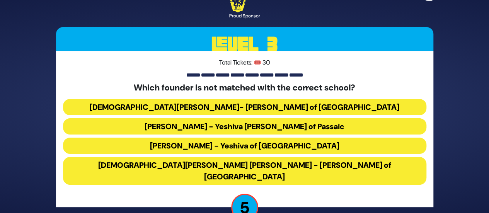
click at [186, 171] on button "Rabbi Osher Lemel Ehrenreich - Bais Yaakov of Miami" at bounding box center [244, 171] width 363 height 28
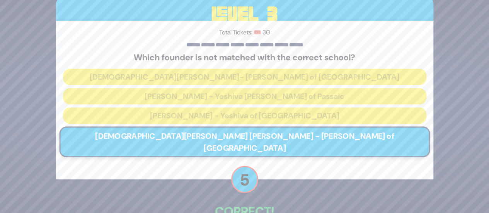
scroll to position [44, 0]
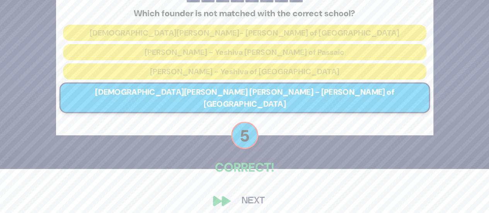
click at [258, 196] on button "Next" at bounding box center [253, 201] width 45 height 18
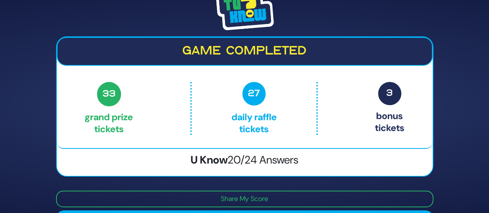
scroll to position [22, 0]
